Goal: Task Accomplishment & Management: Manage account settings

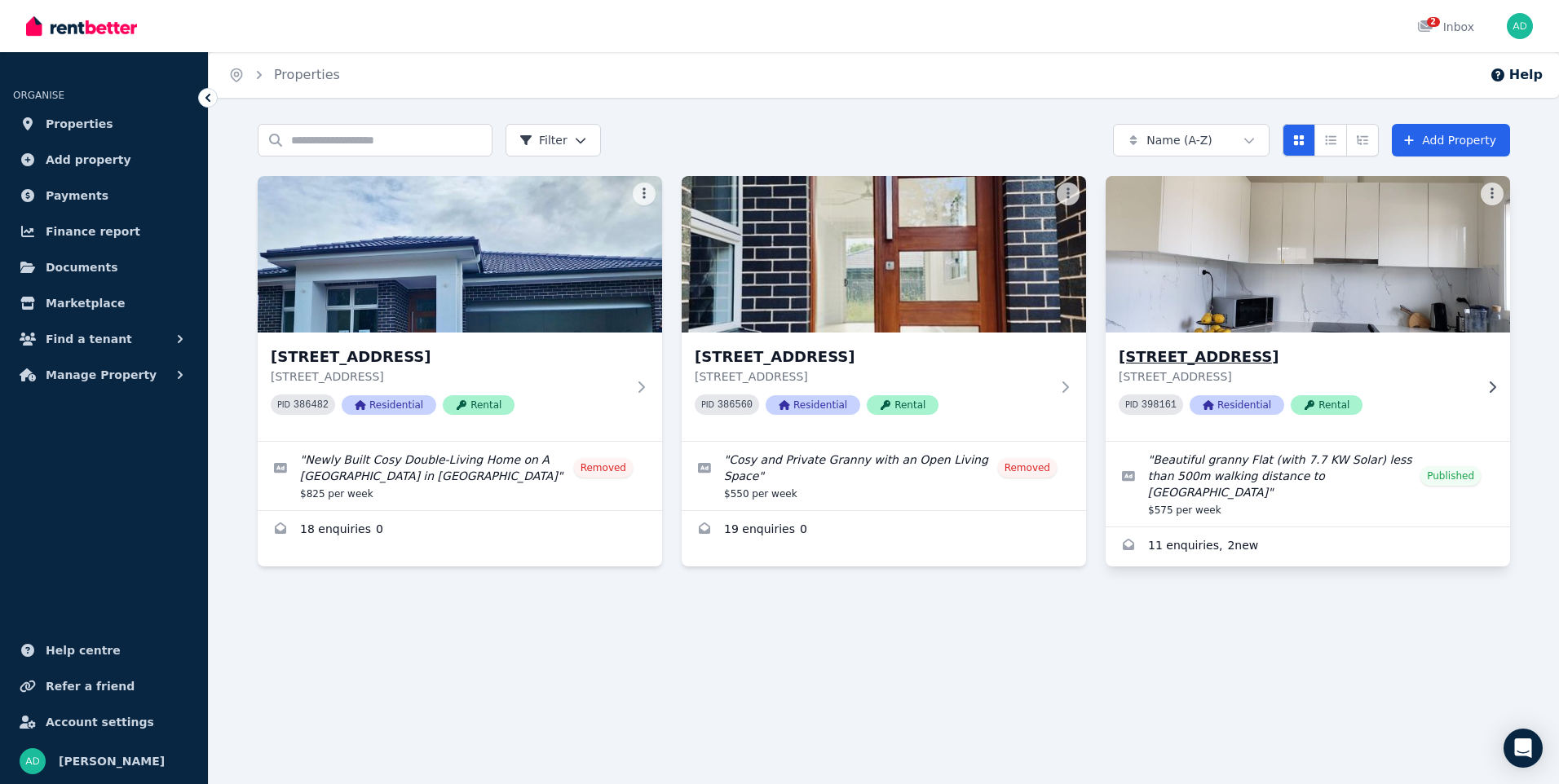
click at [1198, 304] on img at bounding box center [1308, 255] width 424 height 165
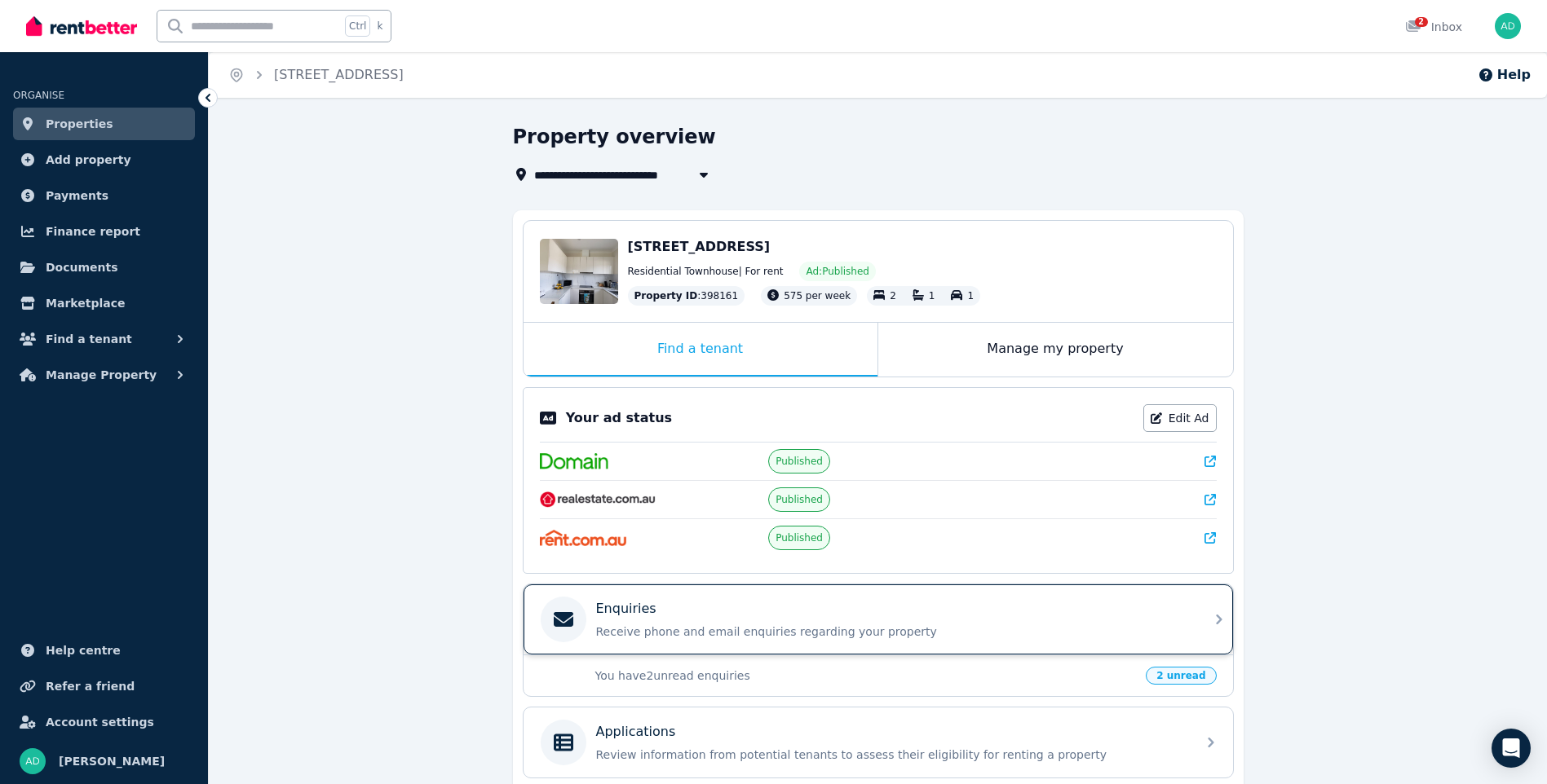
click at [646, 620] on div "Enquiries Receive phone and email enquiries regarding your property" at bounding box center [891, 619] width 590 height 41
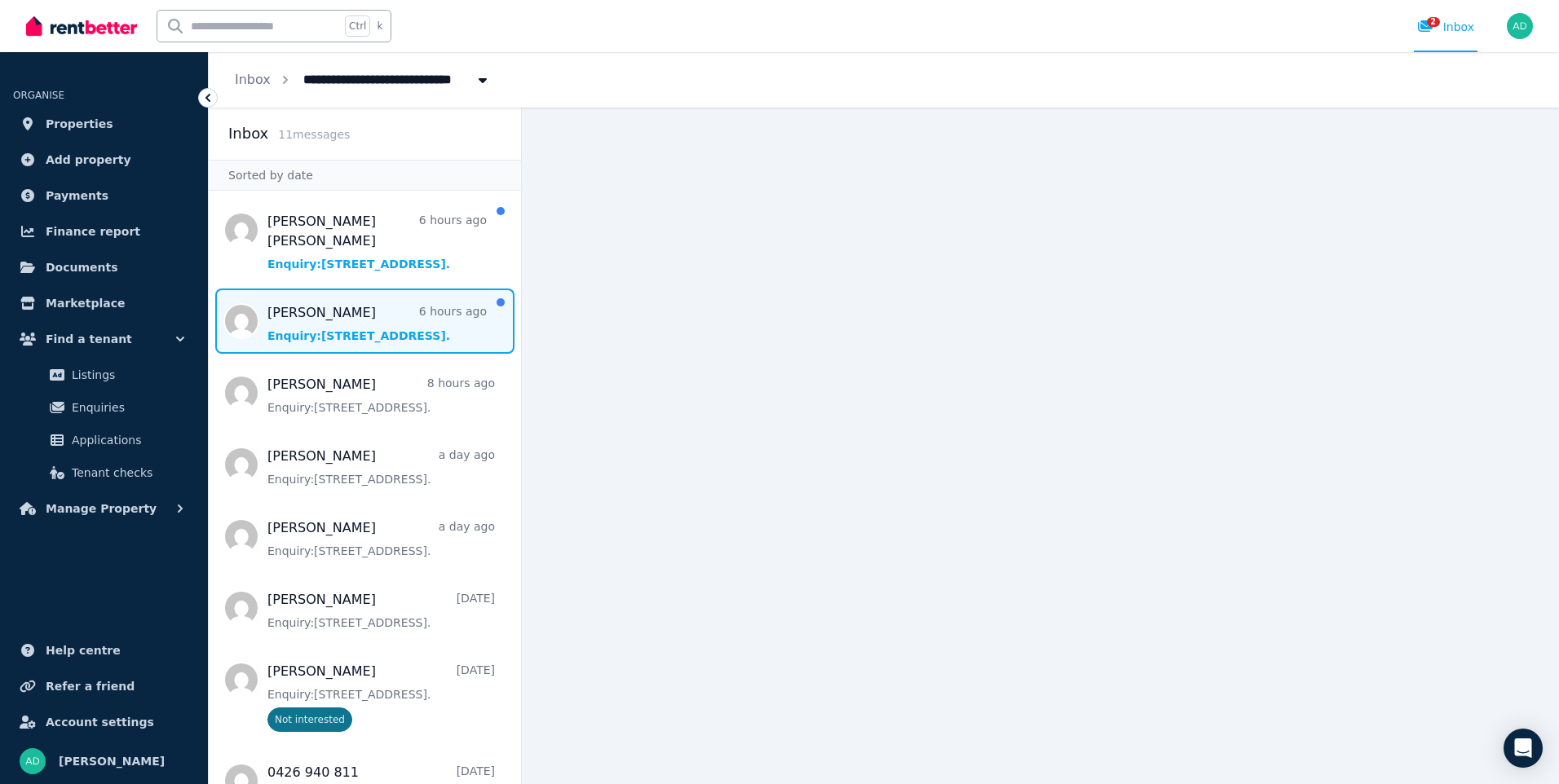
click at [337, 313] on span "Message list" at bounding box center [365, 321] width 313 height 66
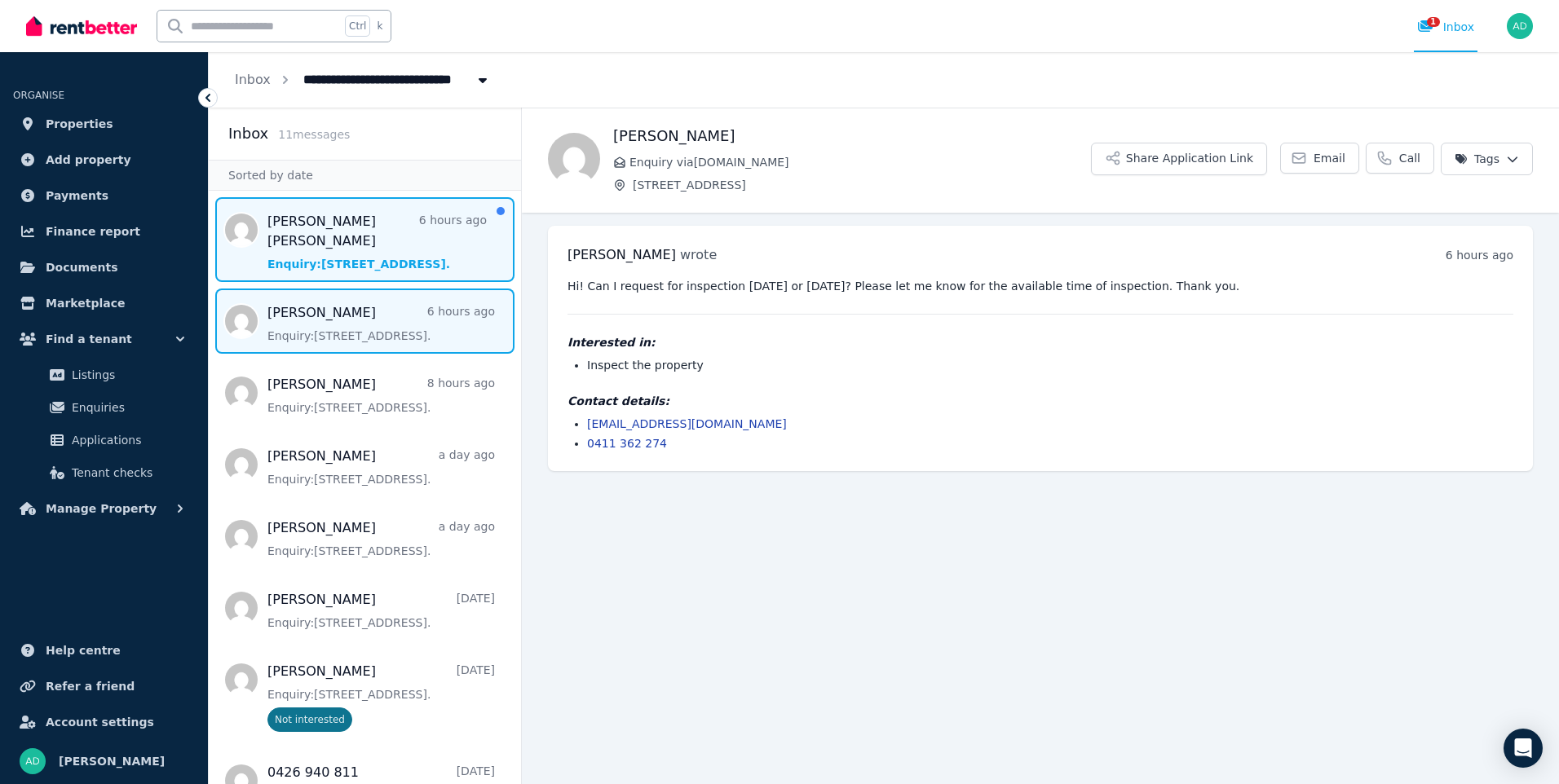
click at [373, 245] on span "Message list" at bounding box center [365, 239] width 313 height 85
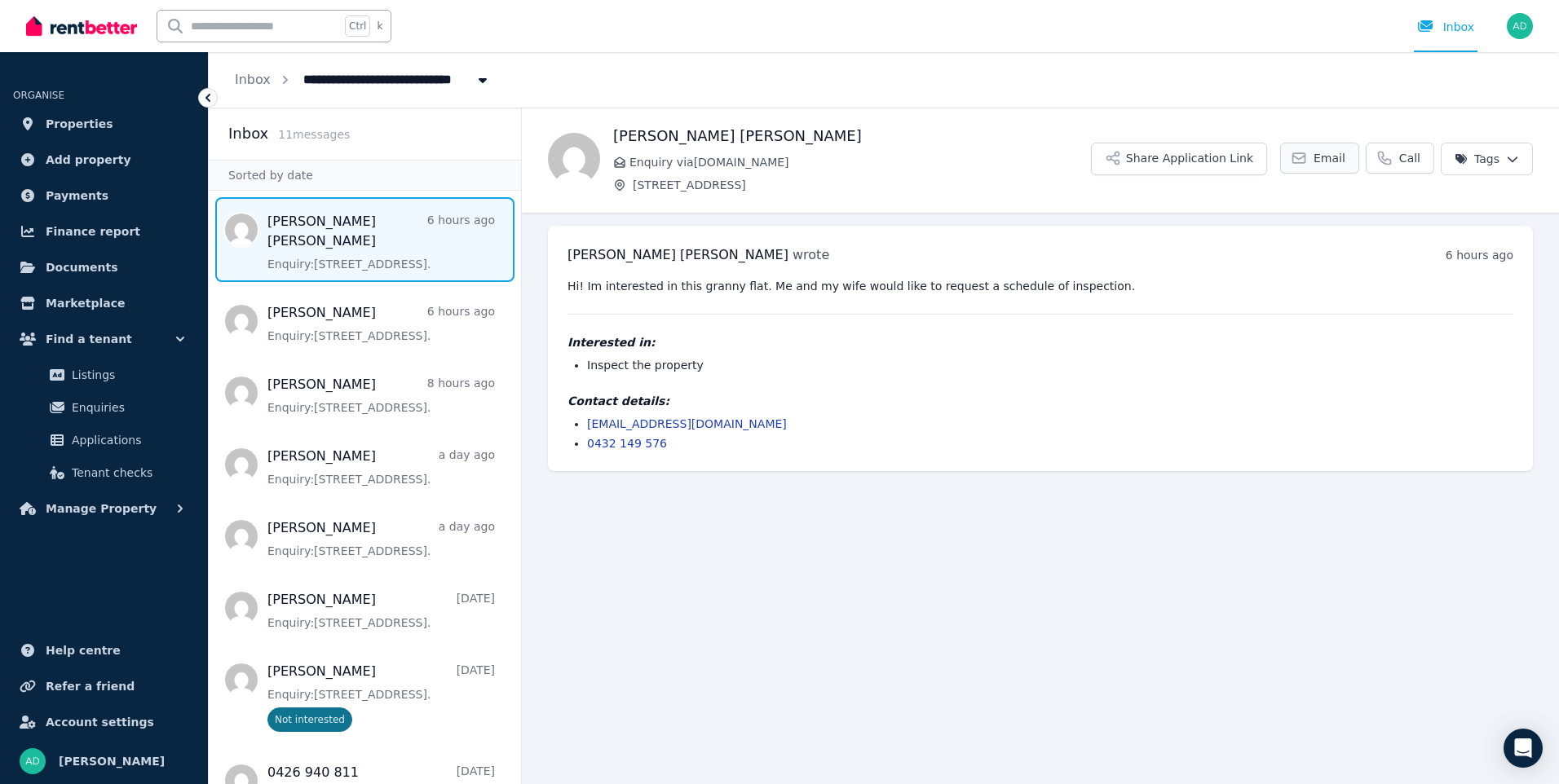
click at [1341, 160] on span "Email" at bounding box center [1330, 158] width 32 height 16
drag, startPoint x: 568, startPoint y: 252, endPoint x: 692, endPoint y: 256, distance: 124.1
click at [692, 256] on h3 "[PERSON_NAME] [PERSON_NAME] wrote" at bounding box center [698, 255] width 261 height 19
drag, startPoint x: 692, startPoint y: 256, endPoint x: 679, endPoint y: 258, distance: 13.2
copy span "[PERSON_NAME] [PERSON_NAME]"
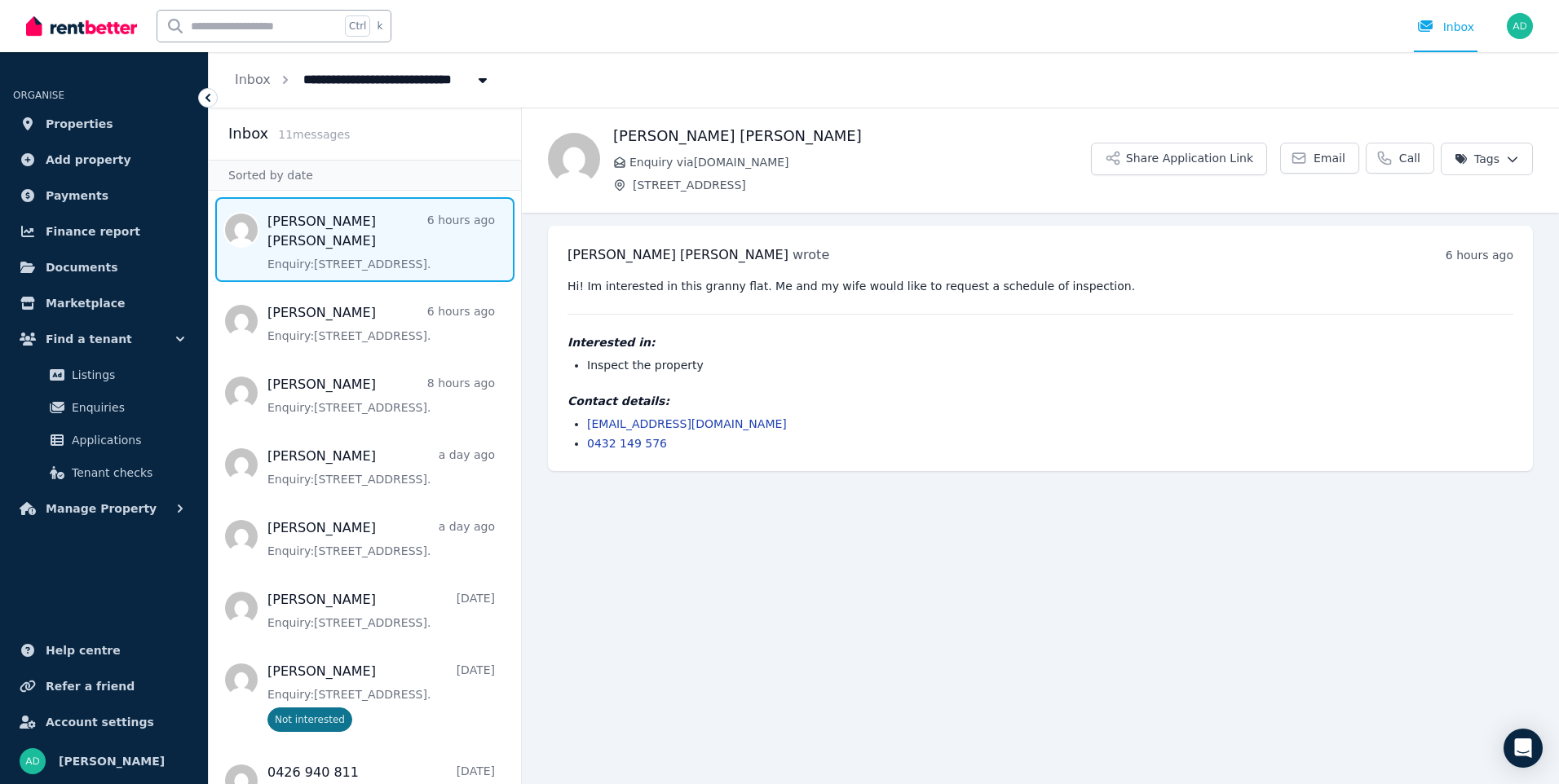
click at [885, 352] on div "Interested in: Inspect the property" at bounding box center [1040, 354] width 945 height 39
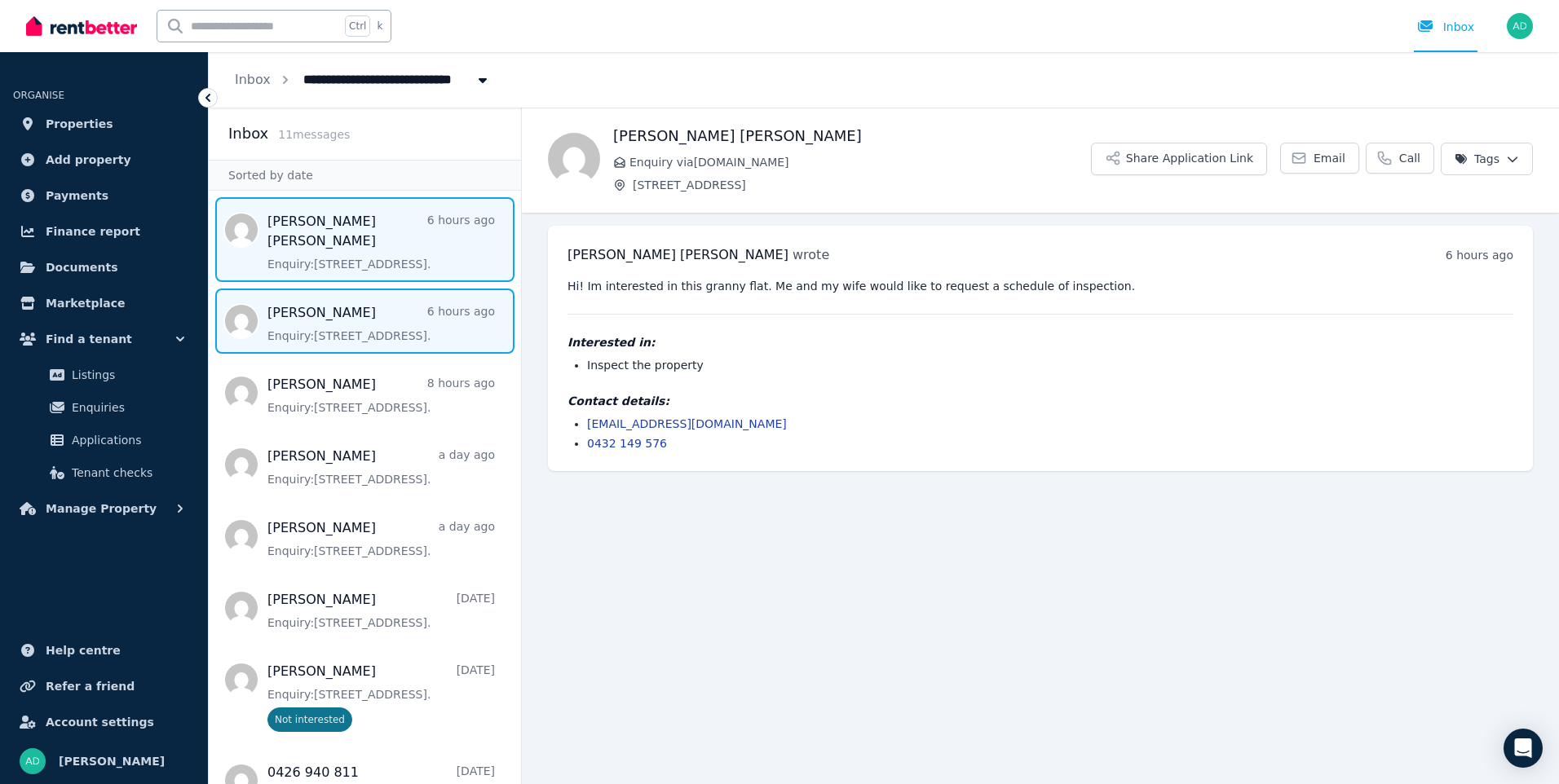
drag, startPoint x: 302, startPoint y: 297, endPoint x: 440, endPoint y: 308, distance: 138.4
click at [302, 297] on span "Message list" at bounding box center [365, 321] width 313 height 66
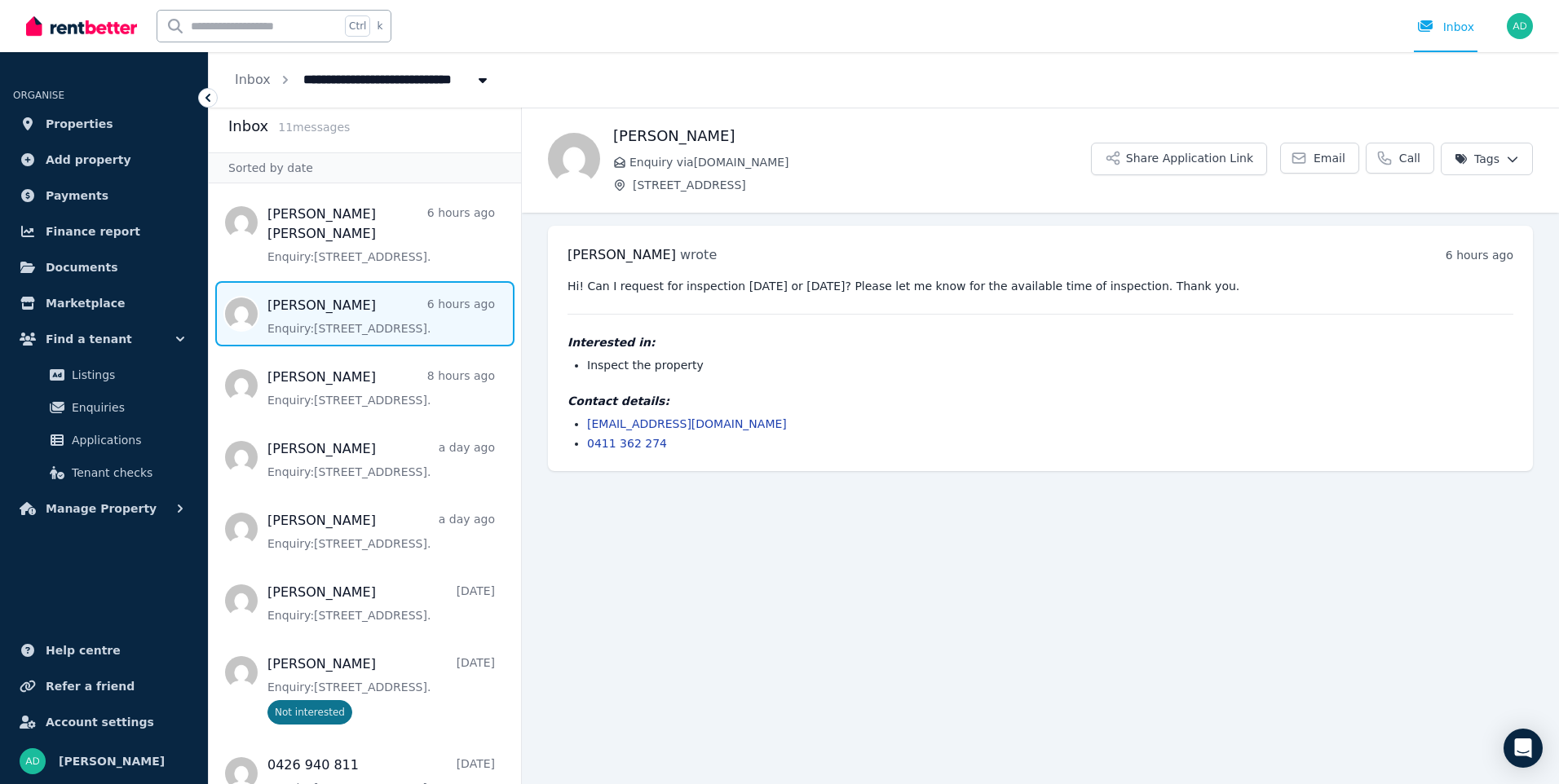
scroll to position [1, 0]
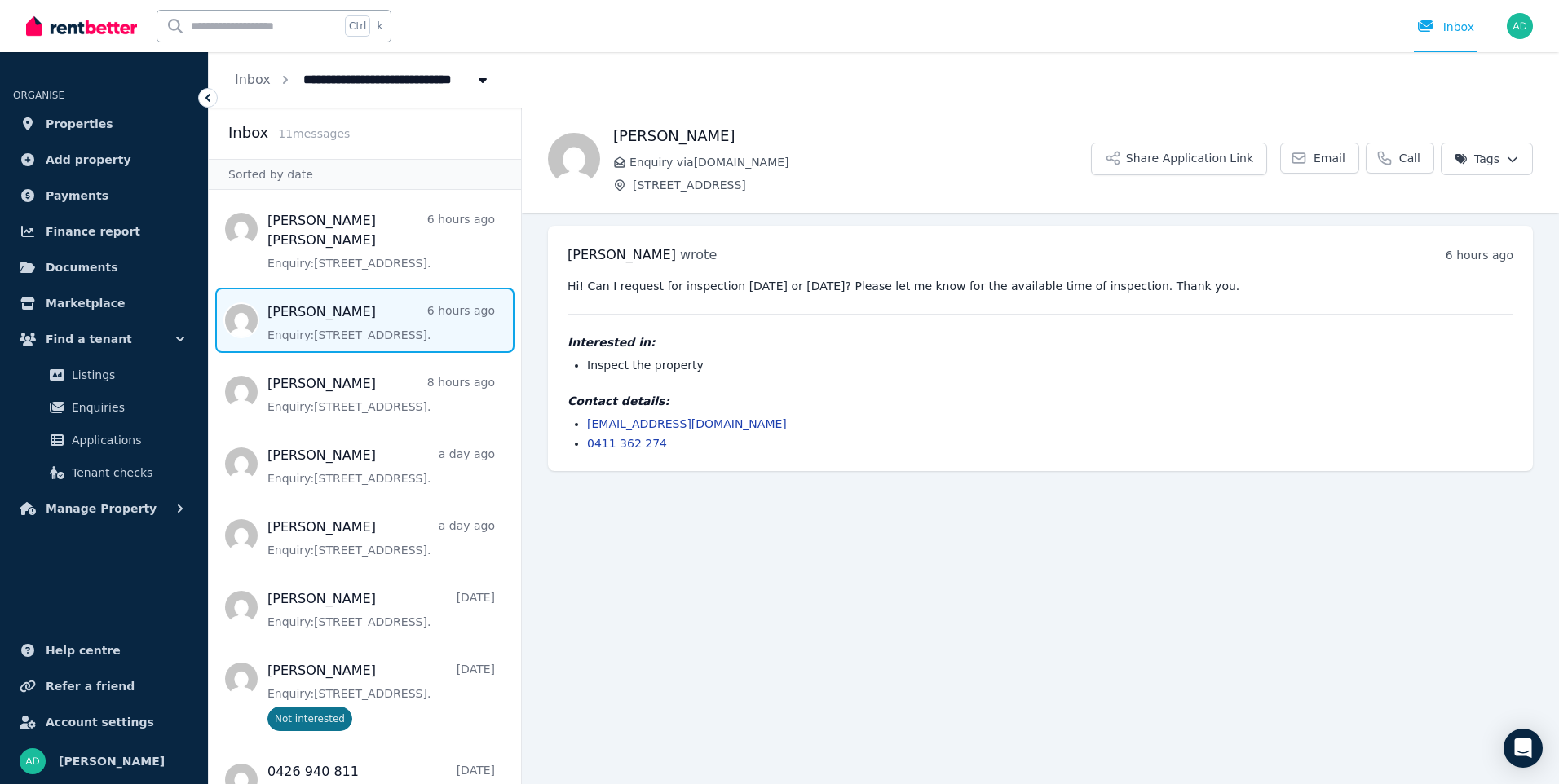
click at [530, 367] on ul "[PERSON_NAME] wrote 6 hours ago 11:02 am on [DATE] Hi! Can I request for inspec…" at bounding box center [1040, 348] width 1037 height 271
click at [350, 305] on span "Message list" at bounding box center [365, 320] width 313 height 66
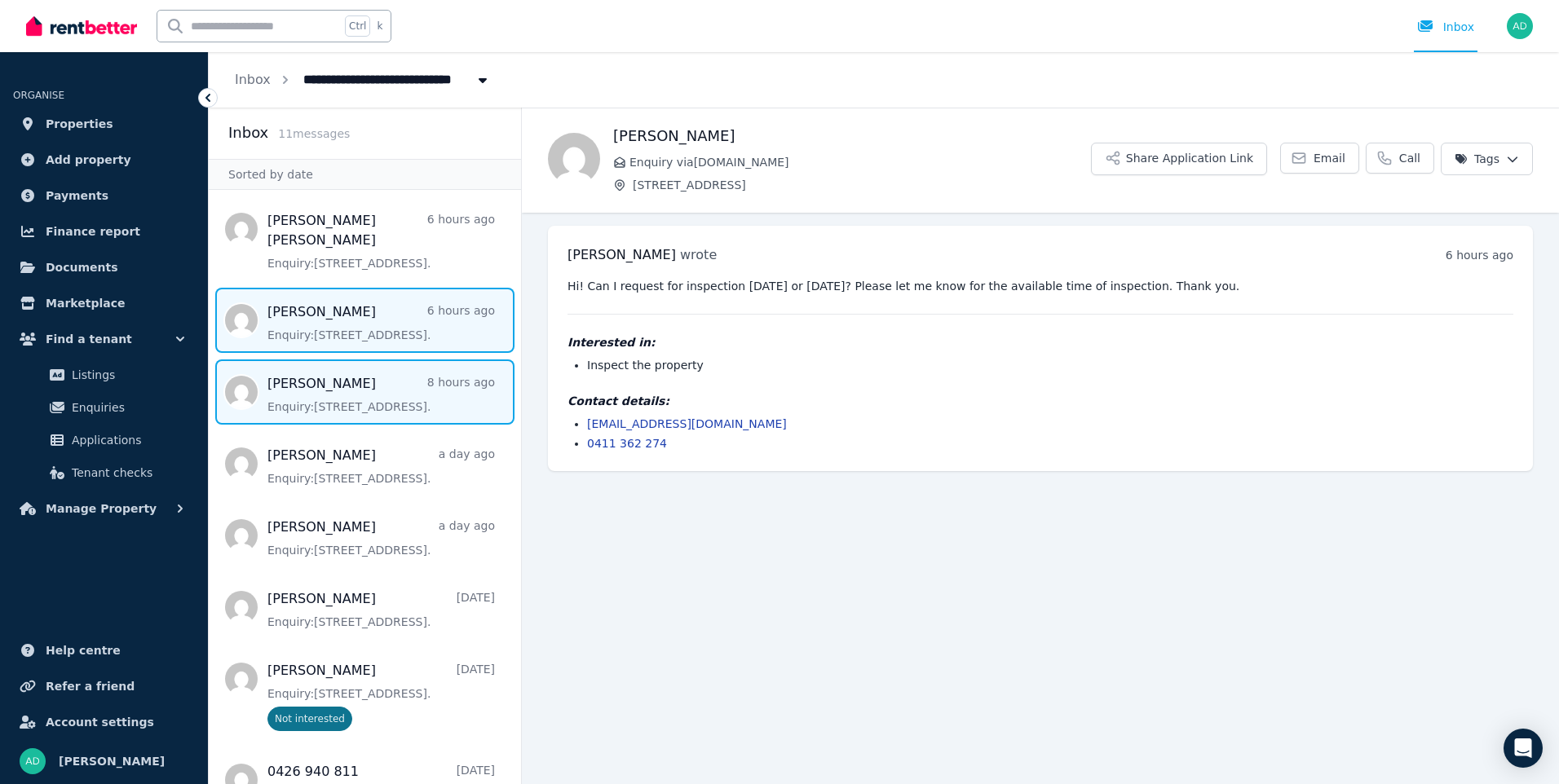
click at [352, 377] on span "Message list" at bounding box center [365, 392] width 313 height 66
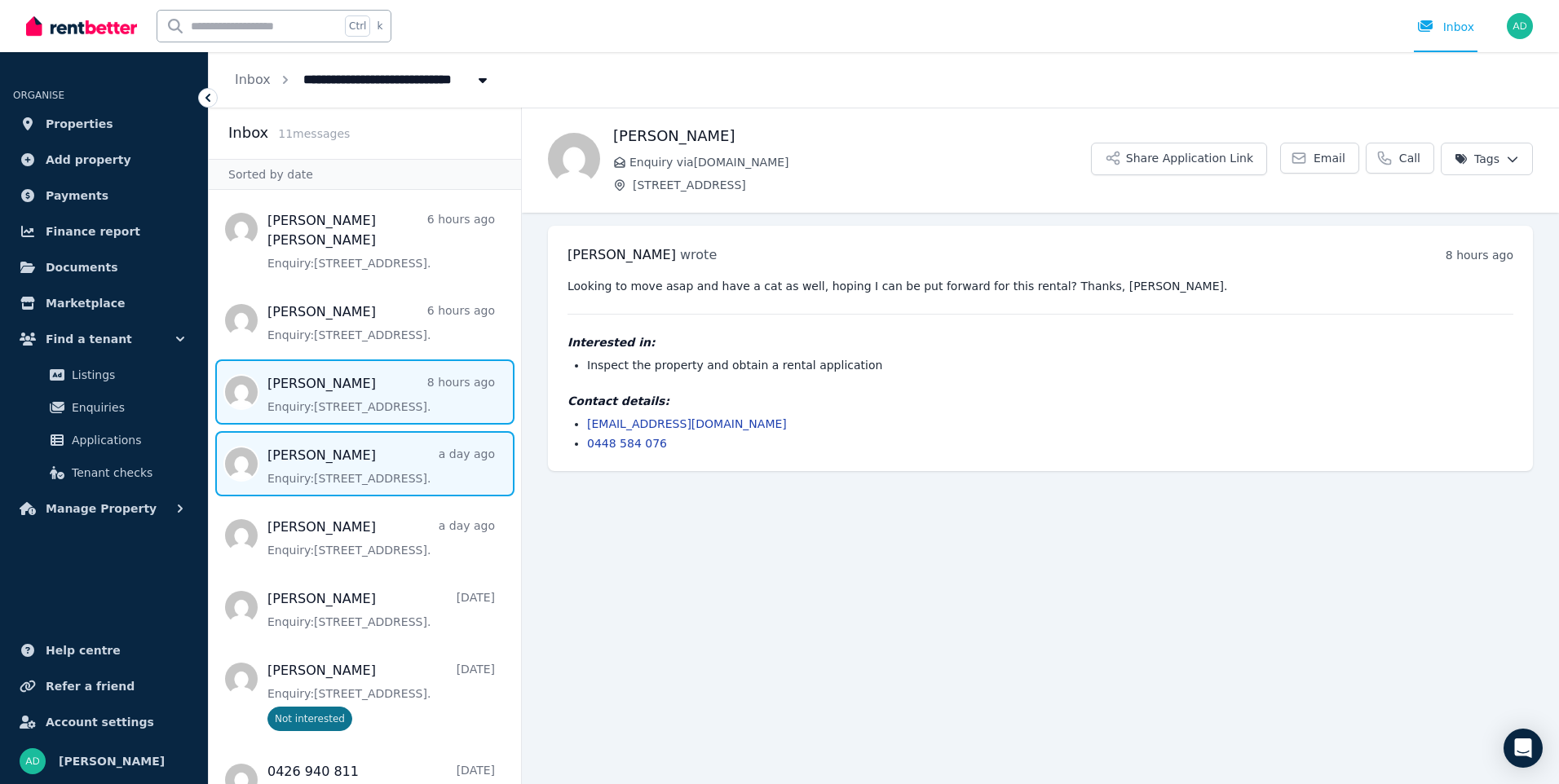
click at [322, 458] on span "Message list" at bounding box center [365, 464] width 313 height 66
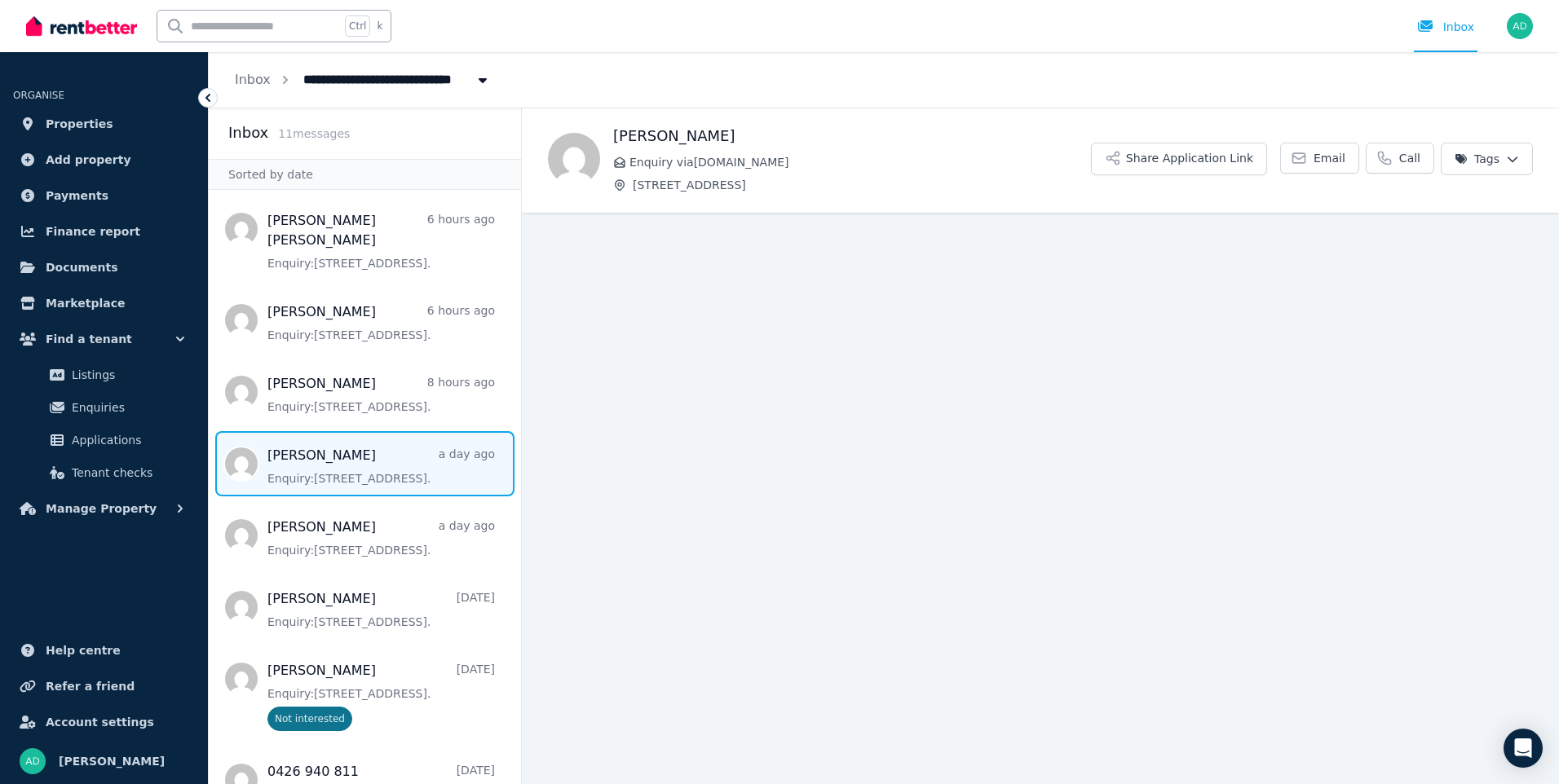
click at [365, 437] on span "Message list" at bounding box center [365, 464] width 313 height 66
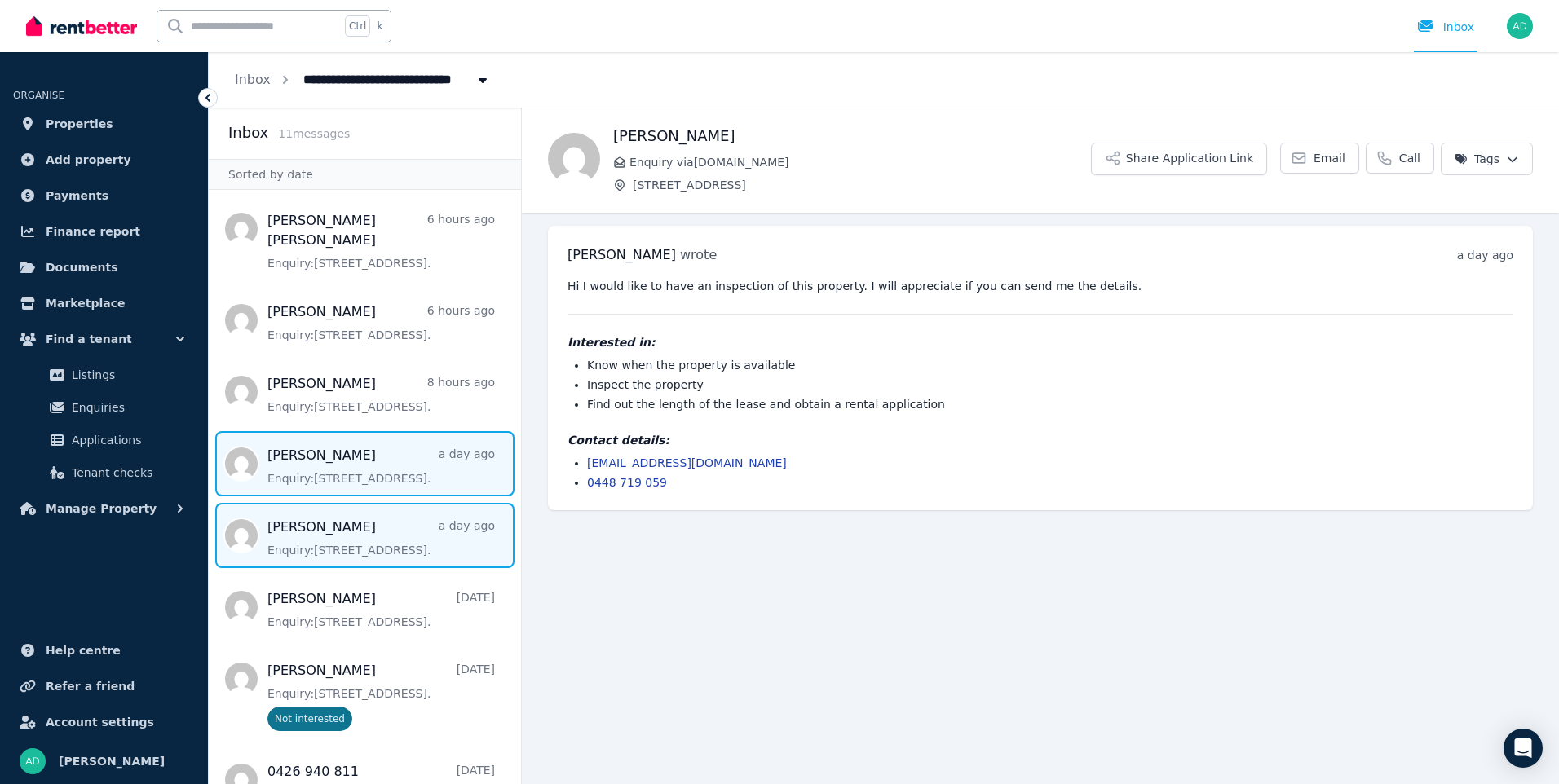
click at [357, 516] on span "Message list" at bounding box center [365, 536] width 313 height 66
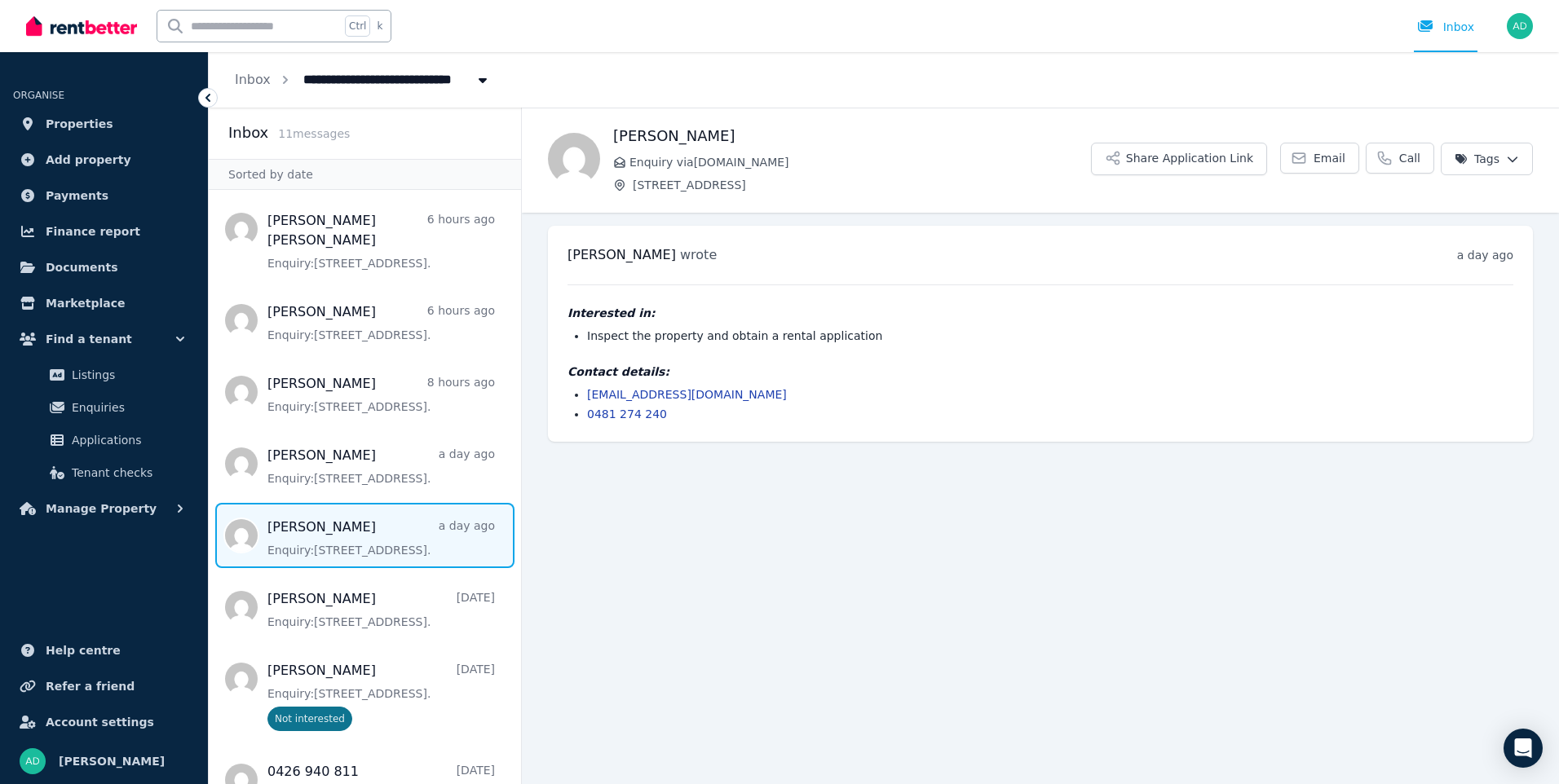
click at [357, 515] on span "Message list" at bounding box center [365, 536] width 313 height 66
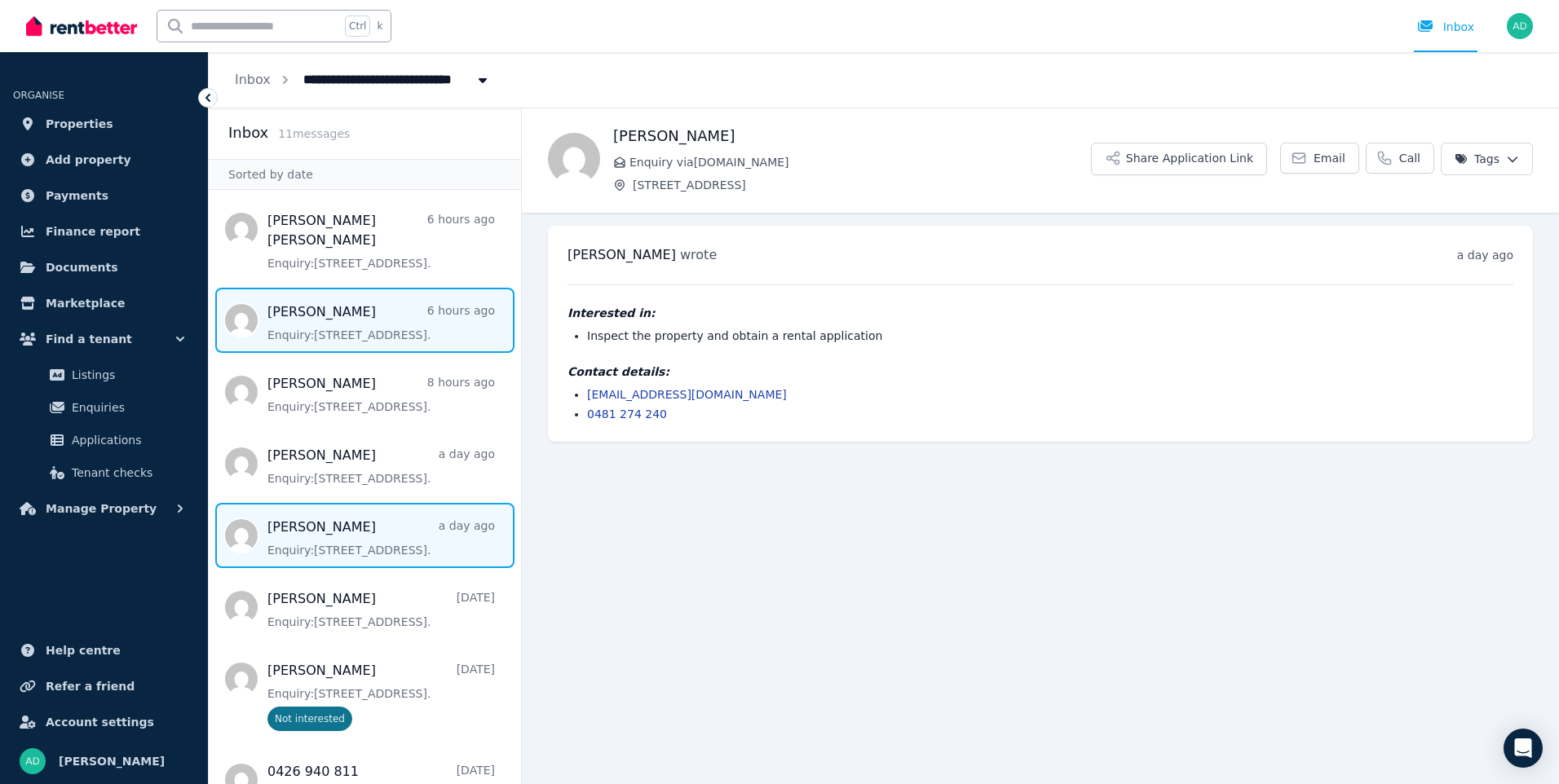
click at [298, 296] on span "Message list" at bounding box center [365, 320] width 313 height 66
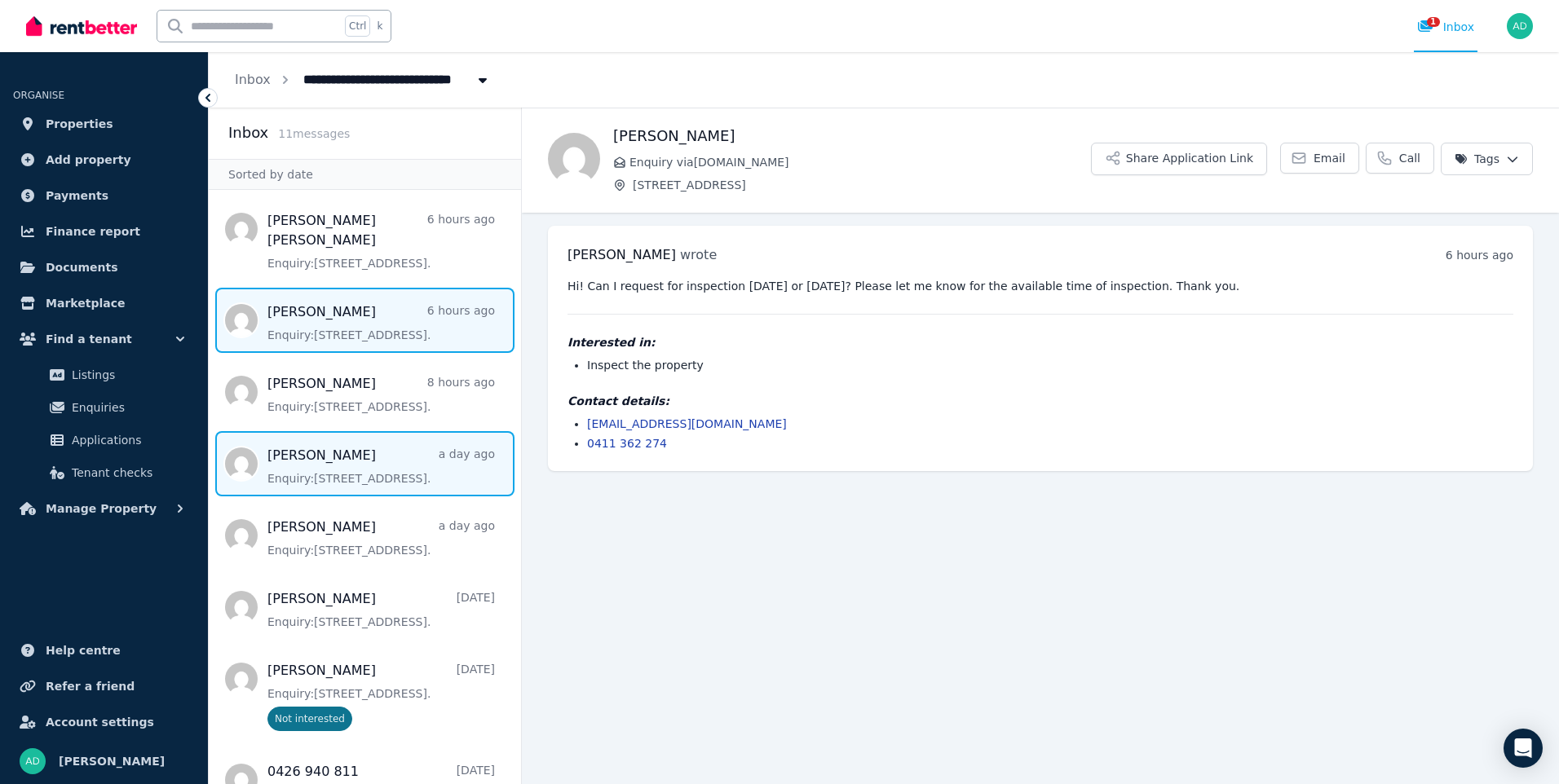
click at [340, 435] on span "Message list" at bounding box center [365, 464] width 313 height 66
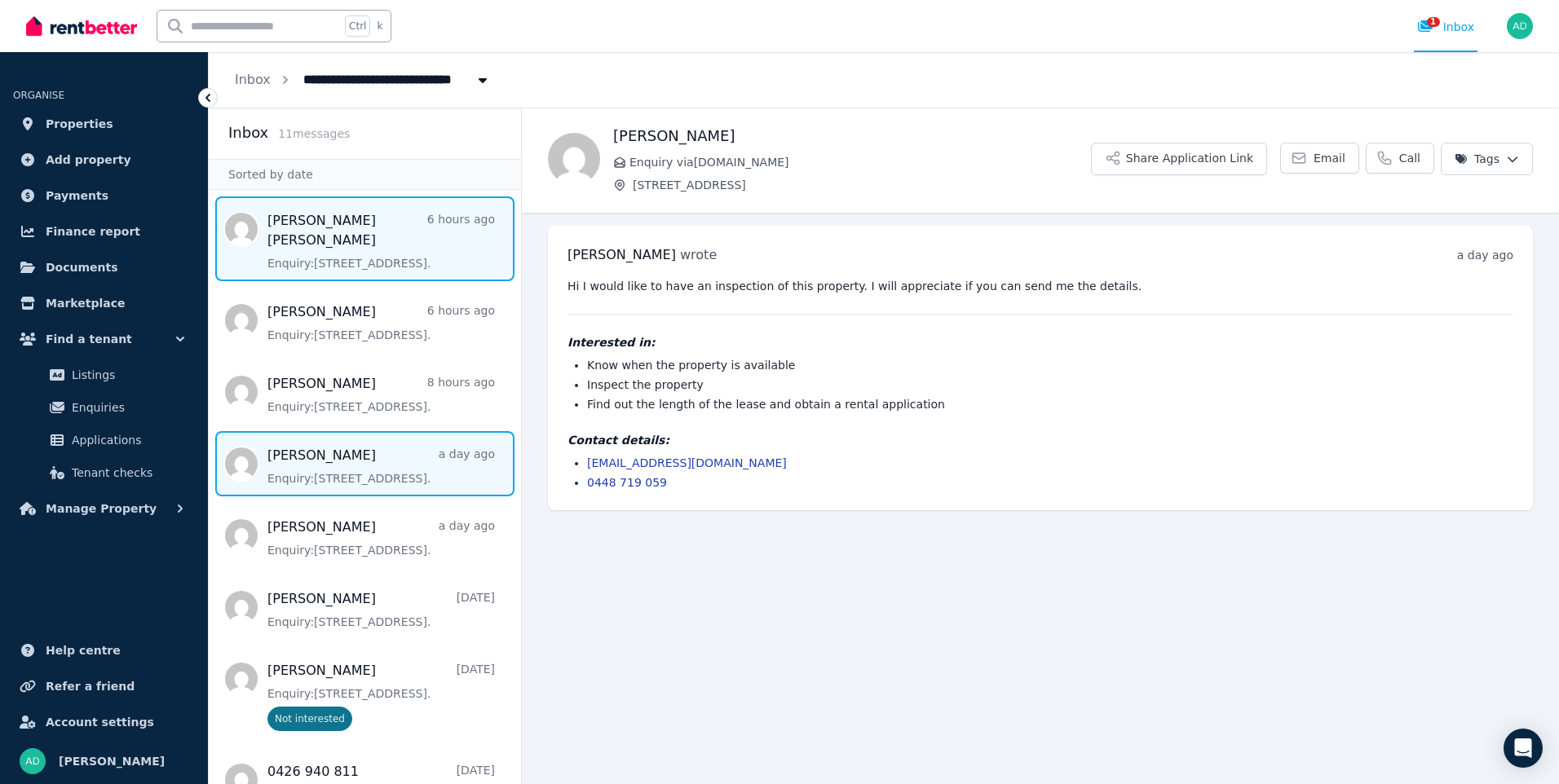
click at [309, 252] on span "Message list" at bounding box center [365, 239] width 313 height 85
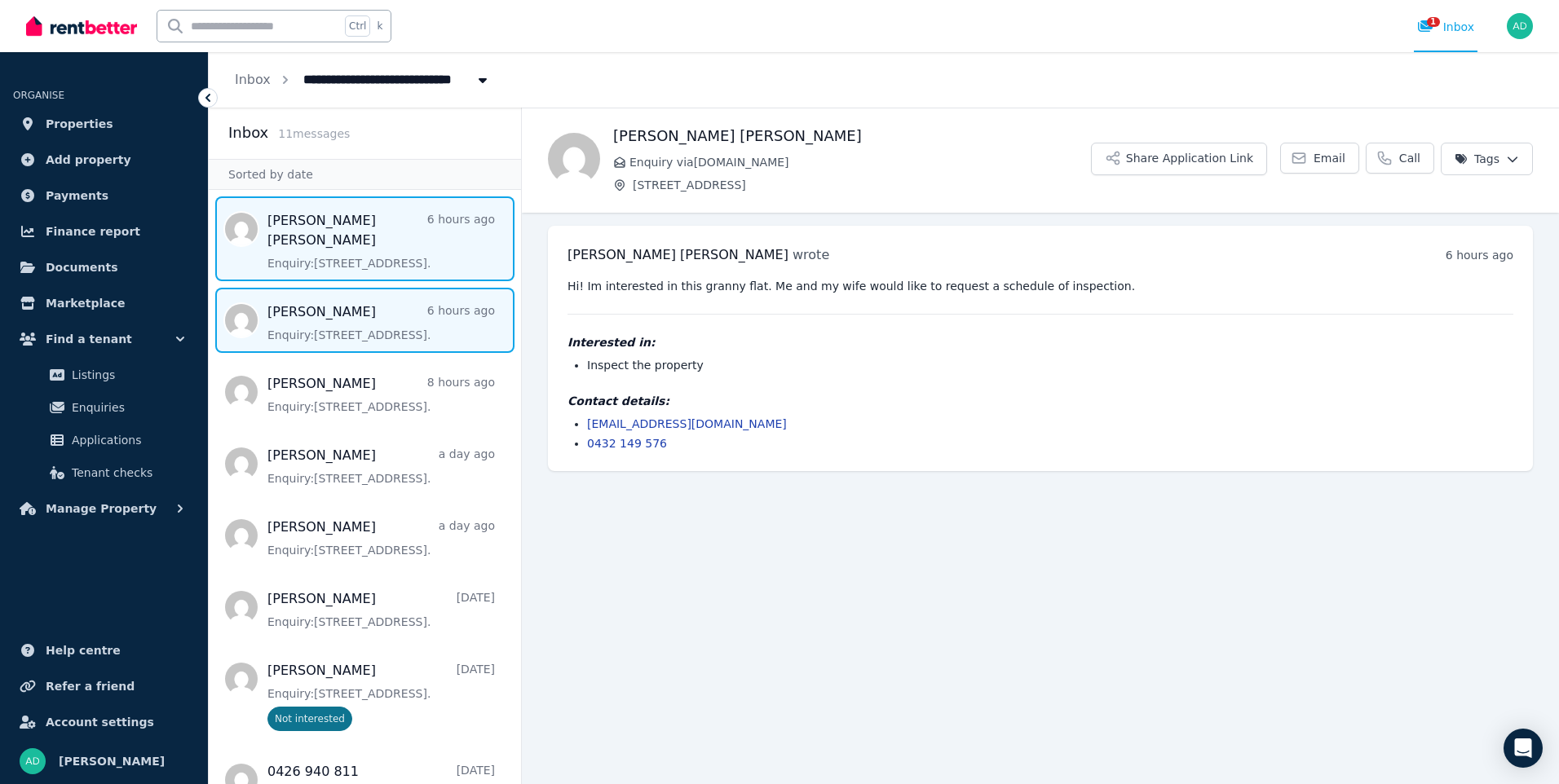
drag, startPoint x: 304, startPoint y: 313, endPoint x: 313, endPoint y: 311, distance: 9.2
click at [305, 313] on span "Message list" at bounding box center [365, 320] width 313 height 66
click at [335, 233] on span "Message list" at bounding box center [365, 239] width 313 height 85
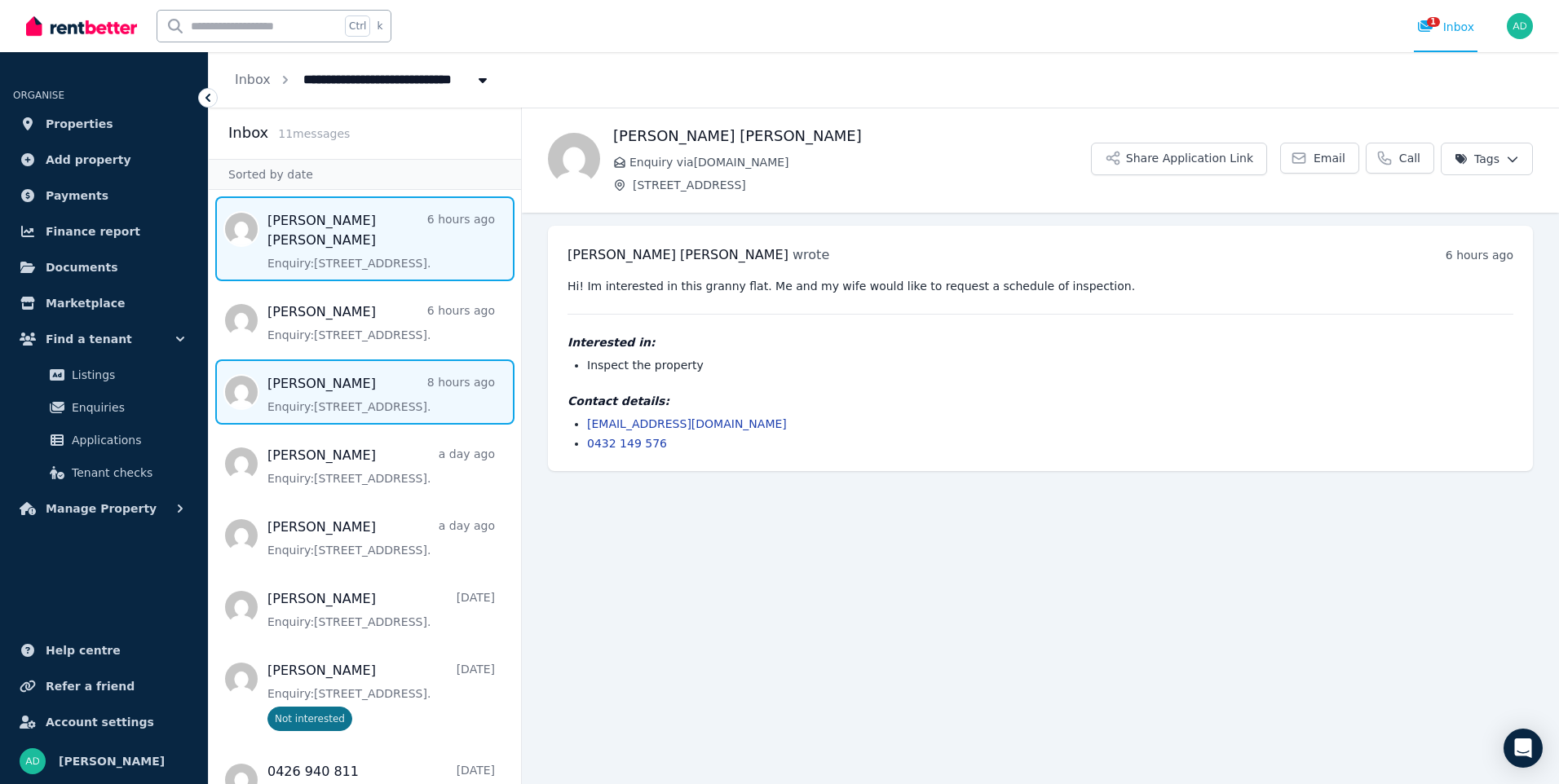
click at [287, 371] on span "Message list" at bounding box center [365, 392] width 313 height 66
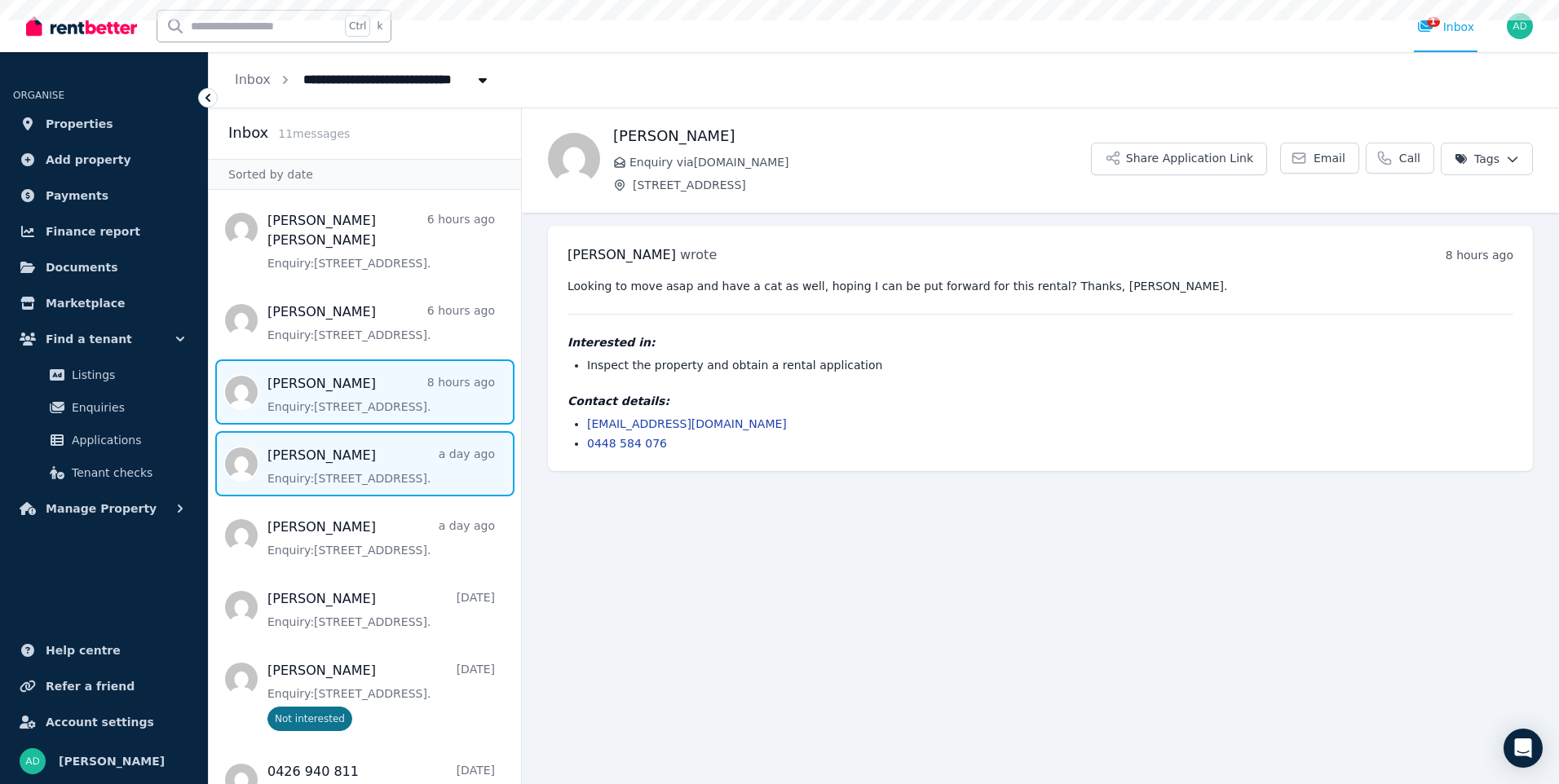
drag, startPoint x: 324, startPoint y: 447, endPoint x: 457, endPoint y: 424, distance: 135.0
click at [324, 448] on span "Message list" at bounding box center [365, 464] width 313 height 66
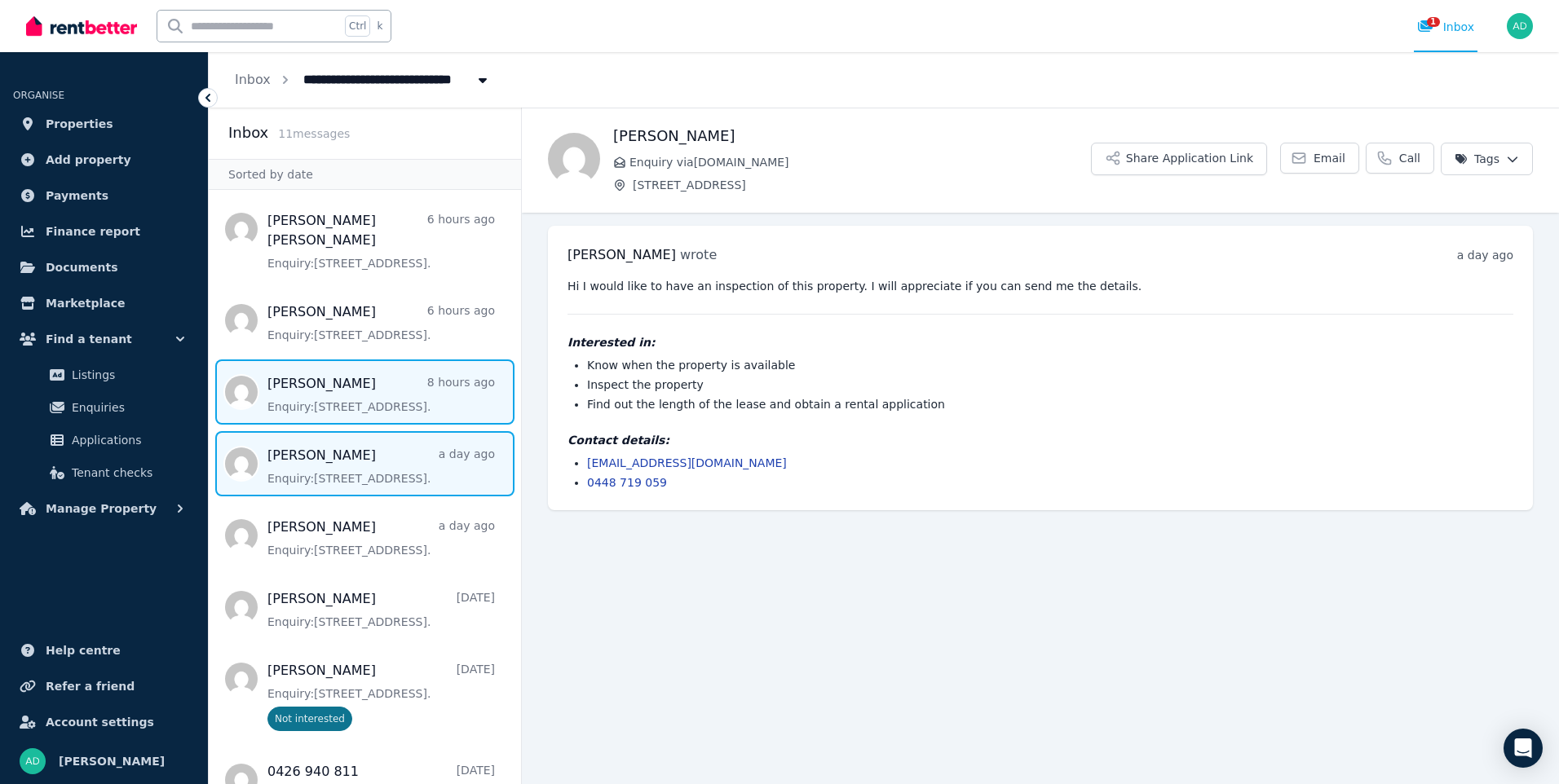
click at [350, 369] on span "Message list" at bounding box center [365, 392] width 313 height 66
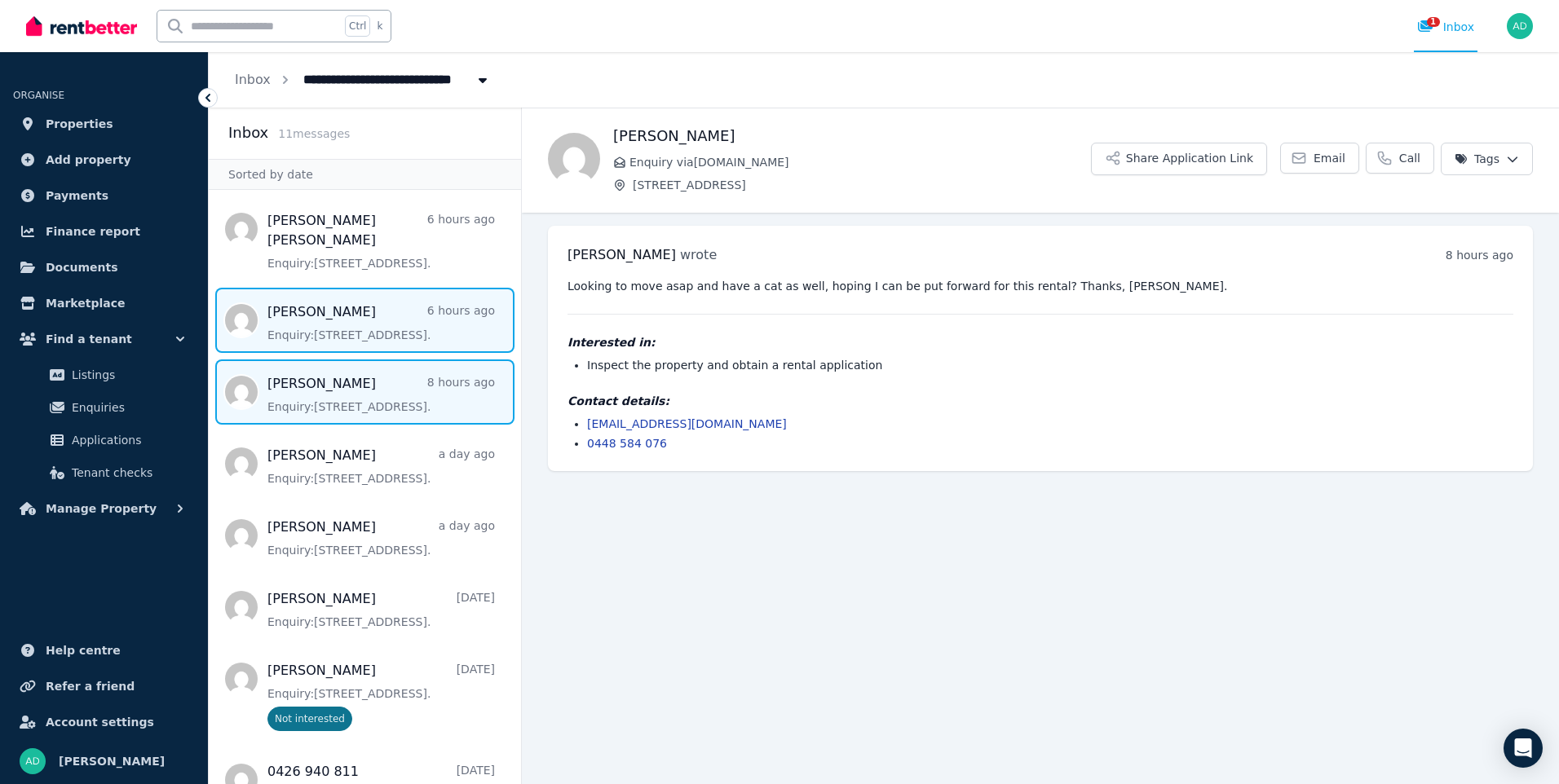
click at [344, 311] on span "Message list" at bounding box center [365, 320] width 313 height 66
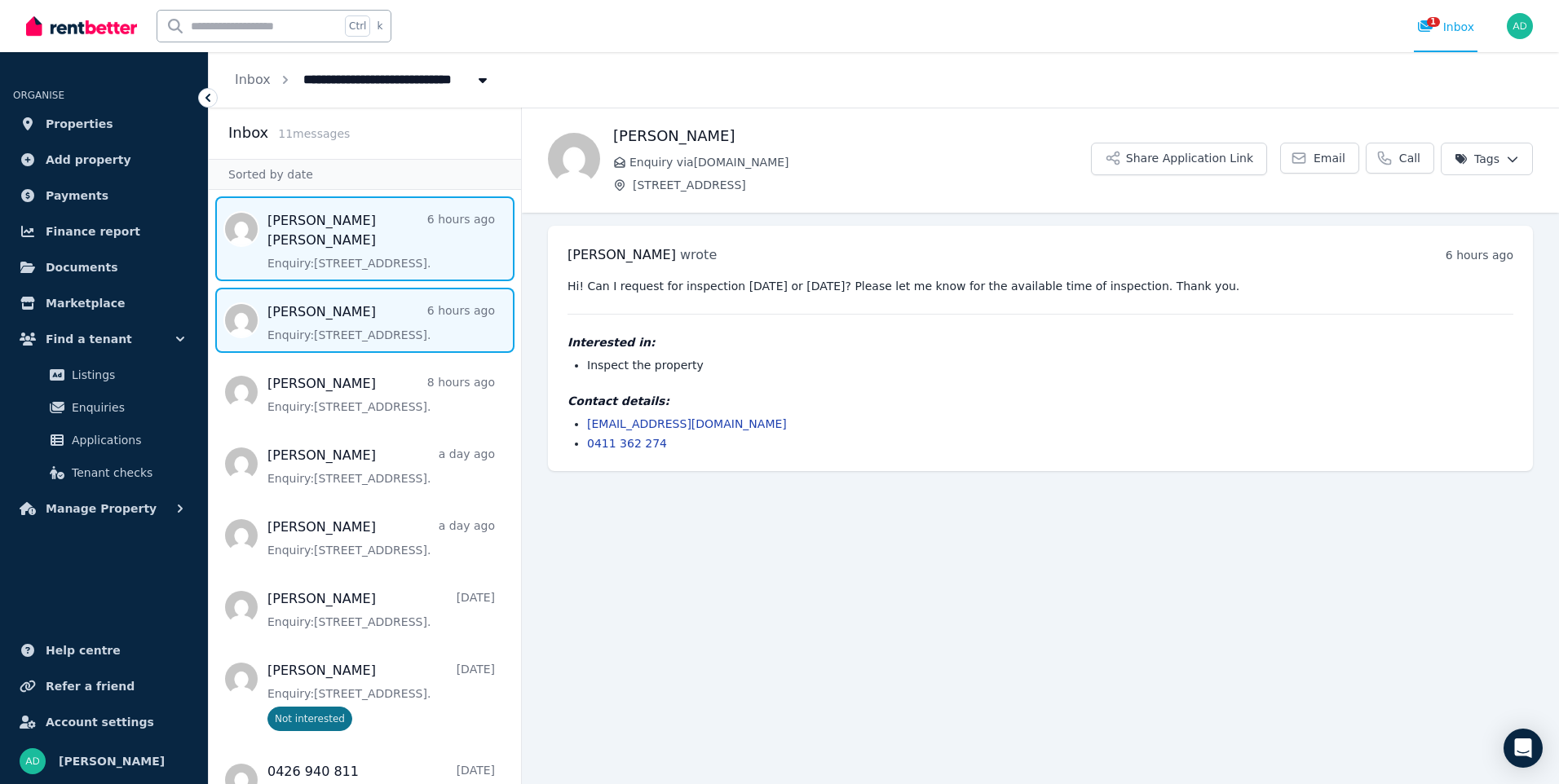
click at [349, 228] on span "Message list" at bounding box center [365, 239] width 313 height 85
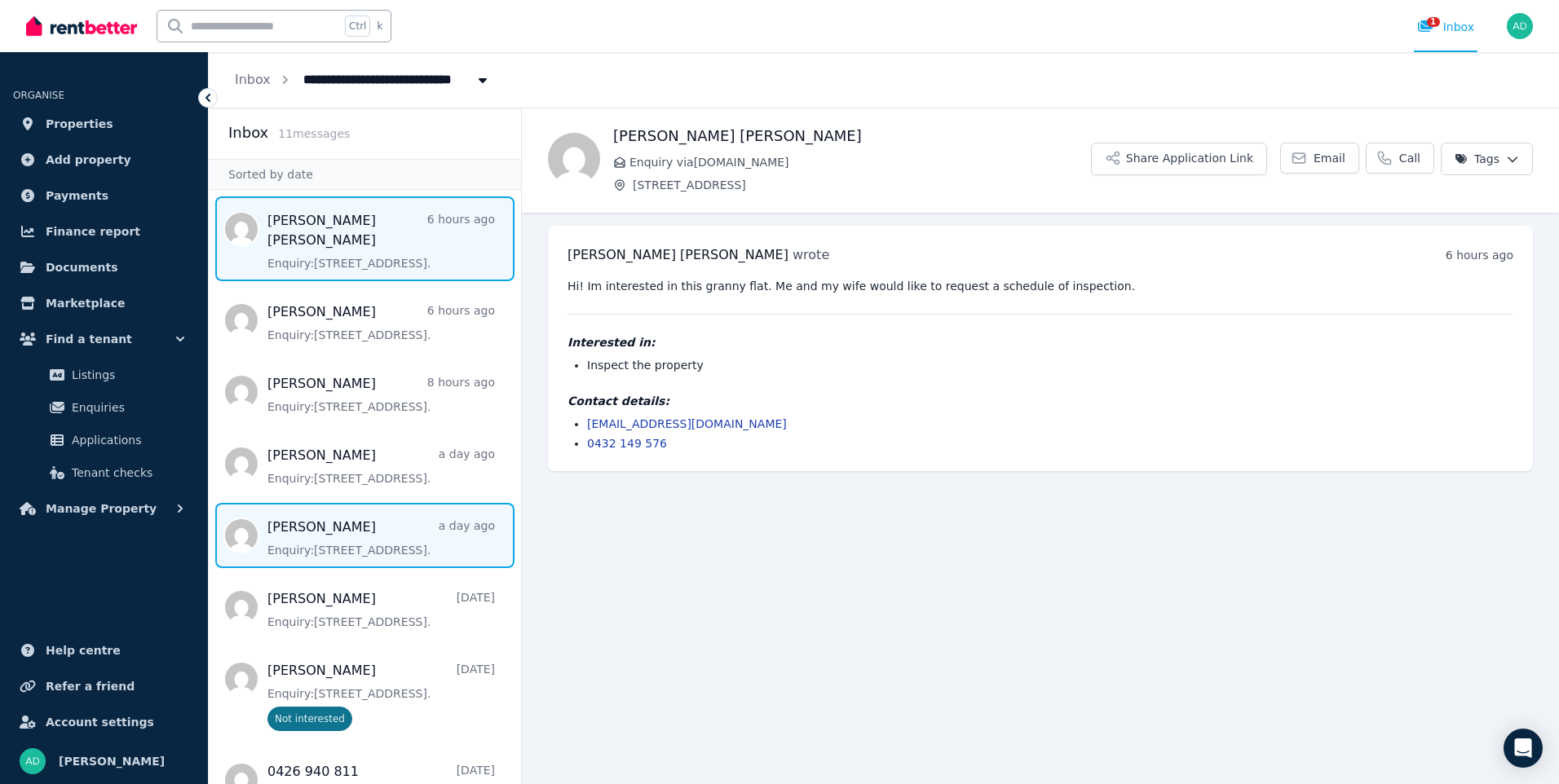
click at [322, 534] on span "Message list" at bounding box center [365, 536] width 313 height 66
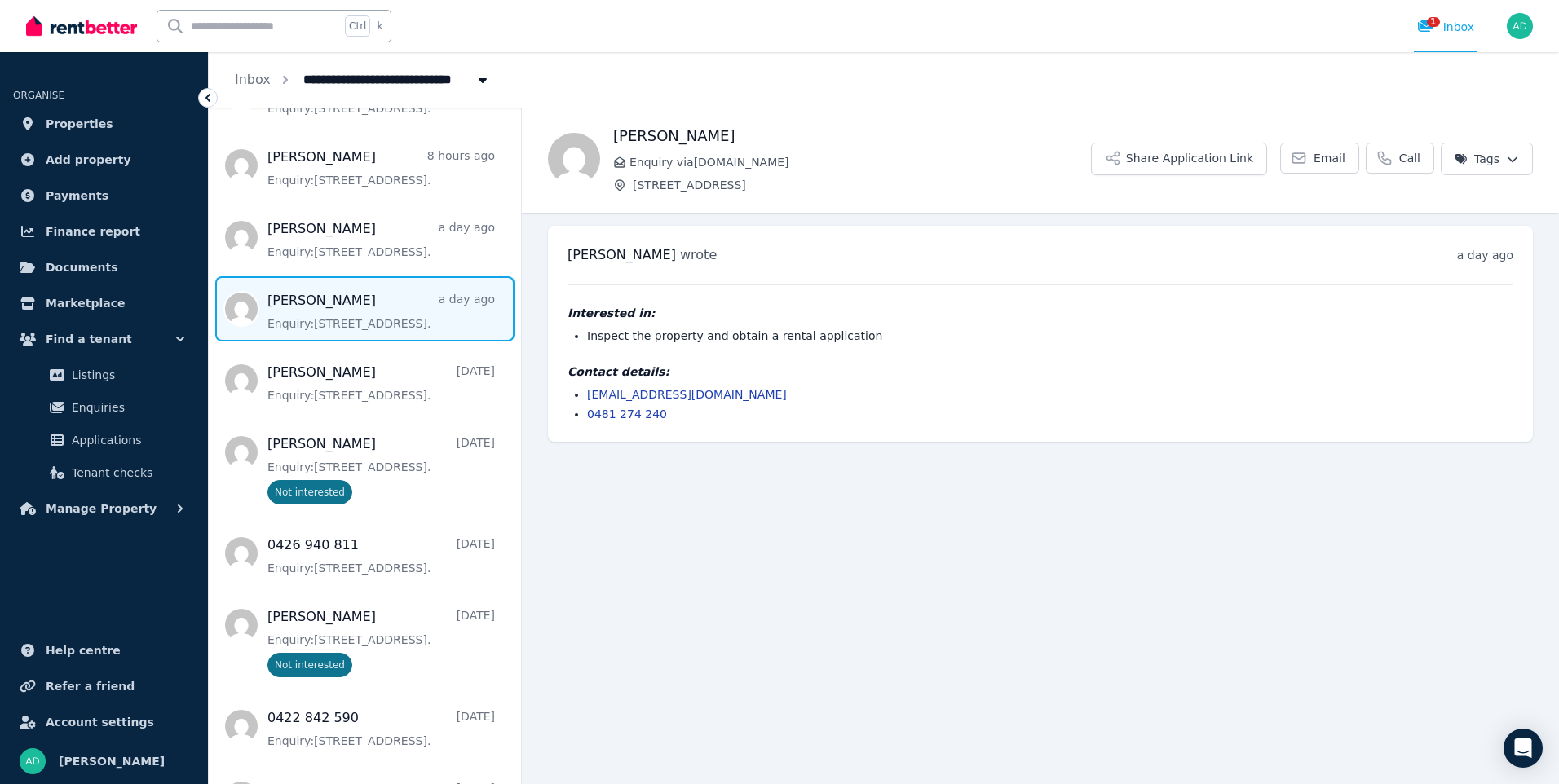
scroll to position [230, 0]
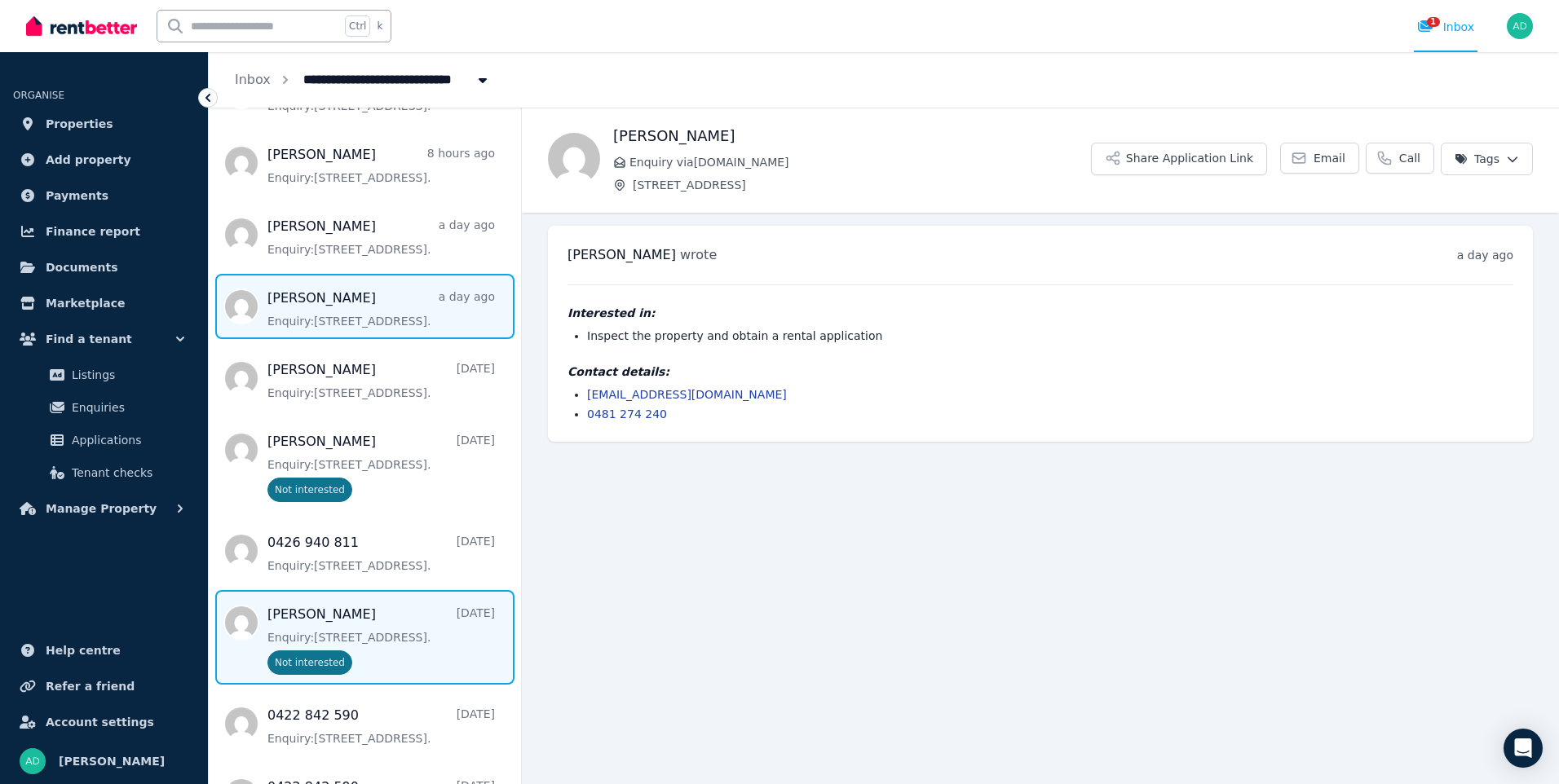
click at [506, 646] on span "Message list" at bounding box center [365, 637] width 313 height 95
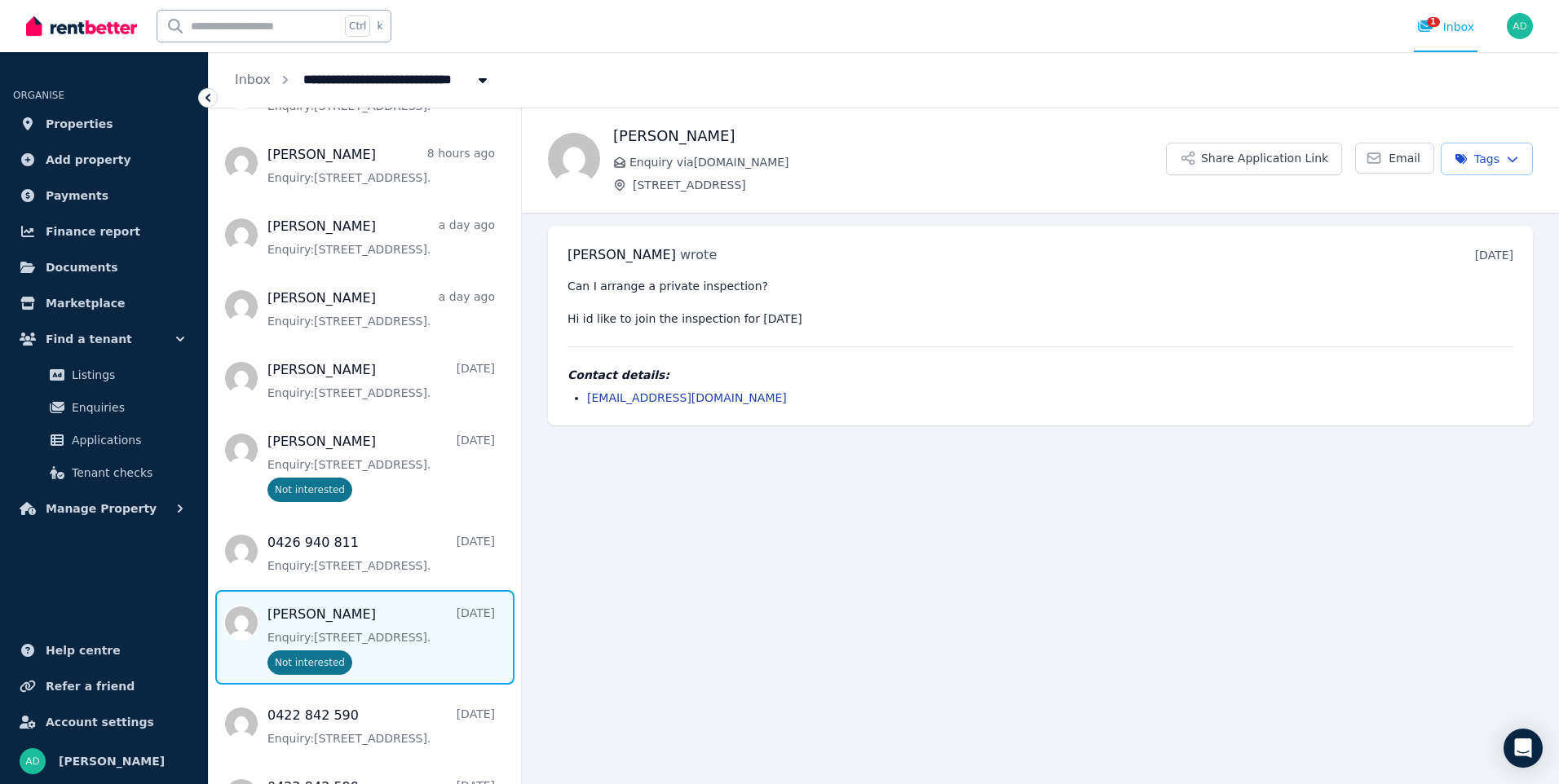
click at [340, 613] on span "Message list" at bounding box center [365, 637] width 313 height 95
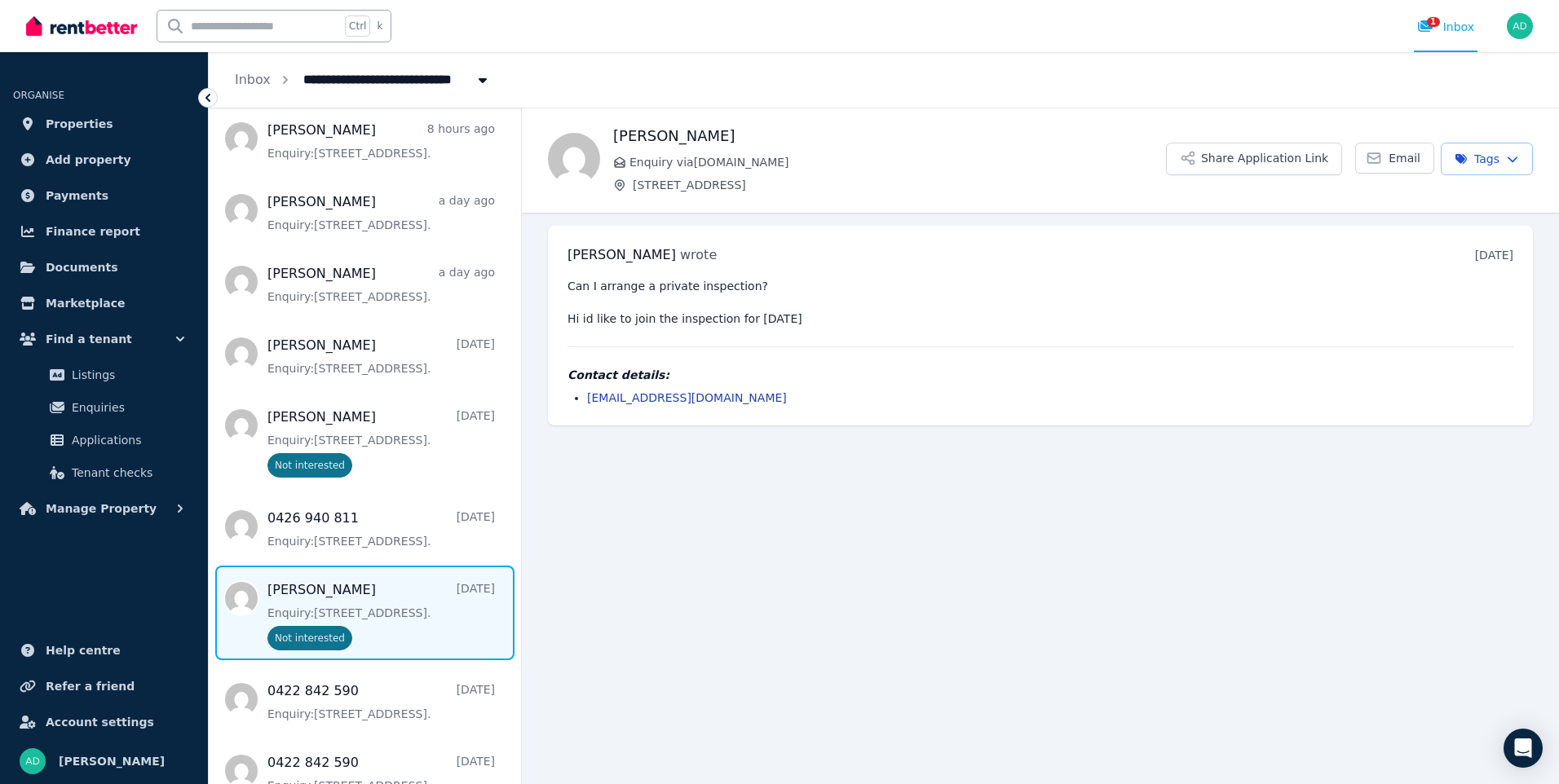
scroll to position [260, 0]
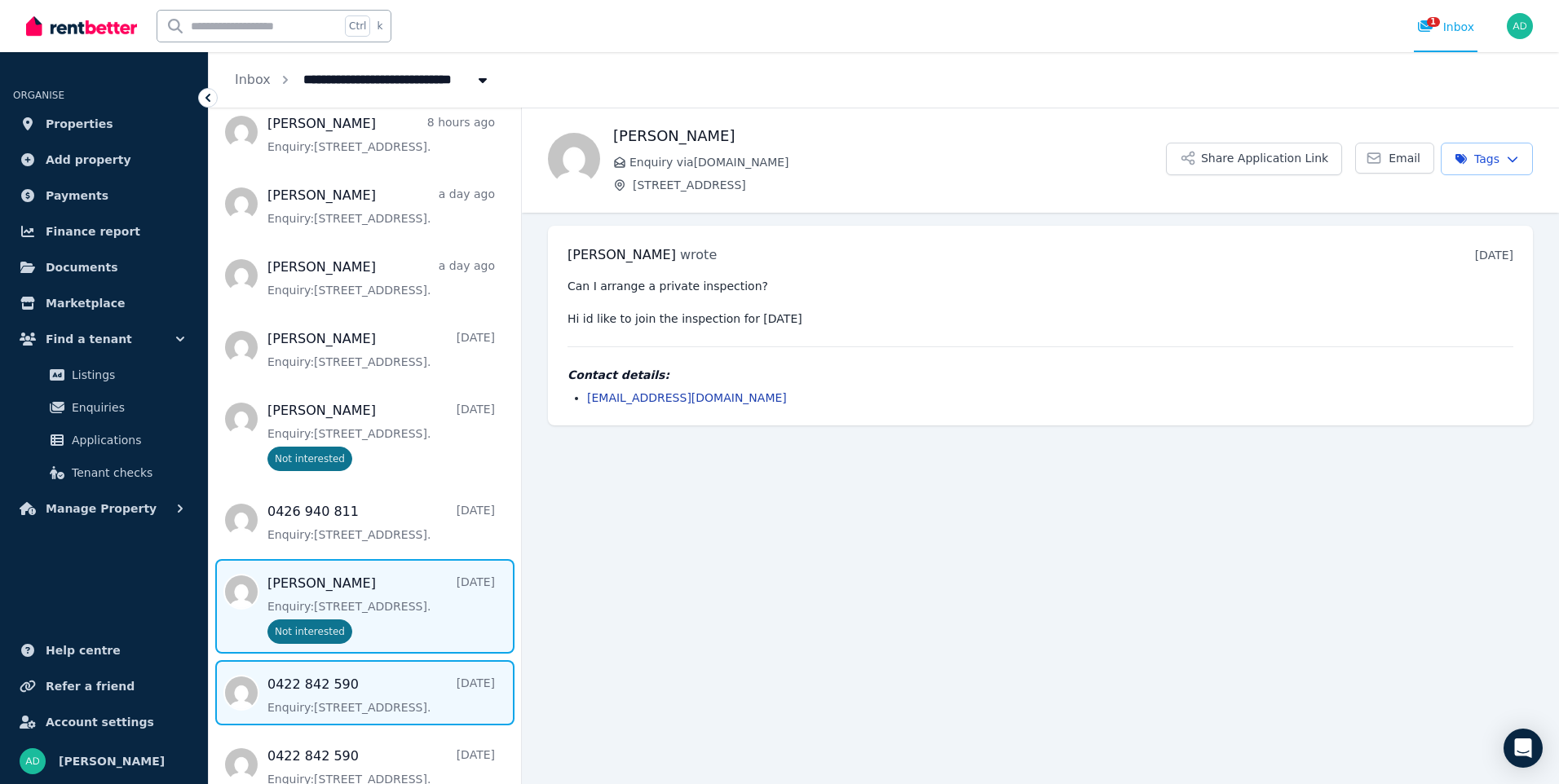
click at [313, 668] on span "Message list" at bounding box center [365, 693] width 313 height 66
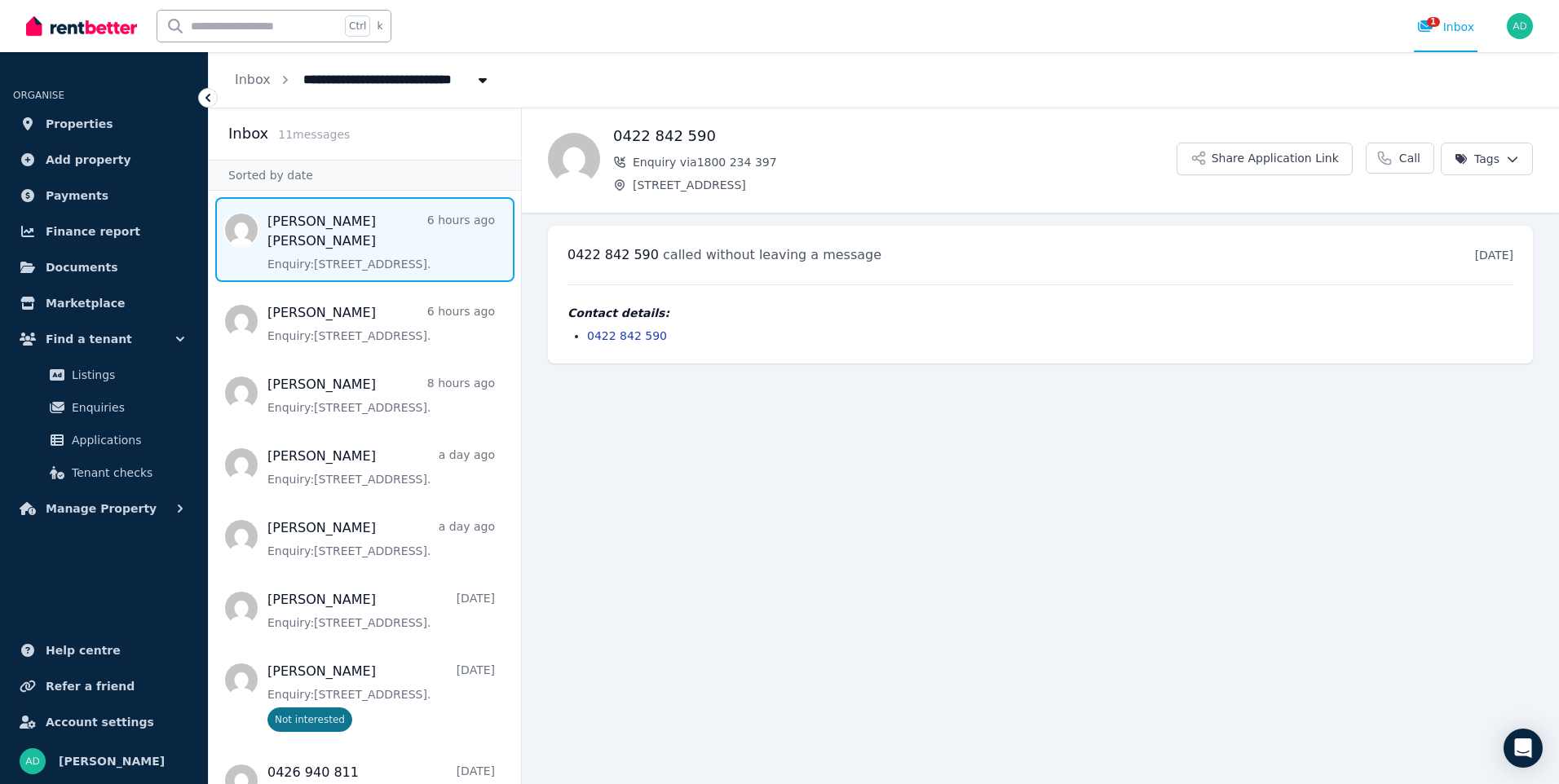
click at [315, 223] on span "Message list" at bounding box center [365, 239] width 313 height 85
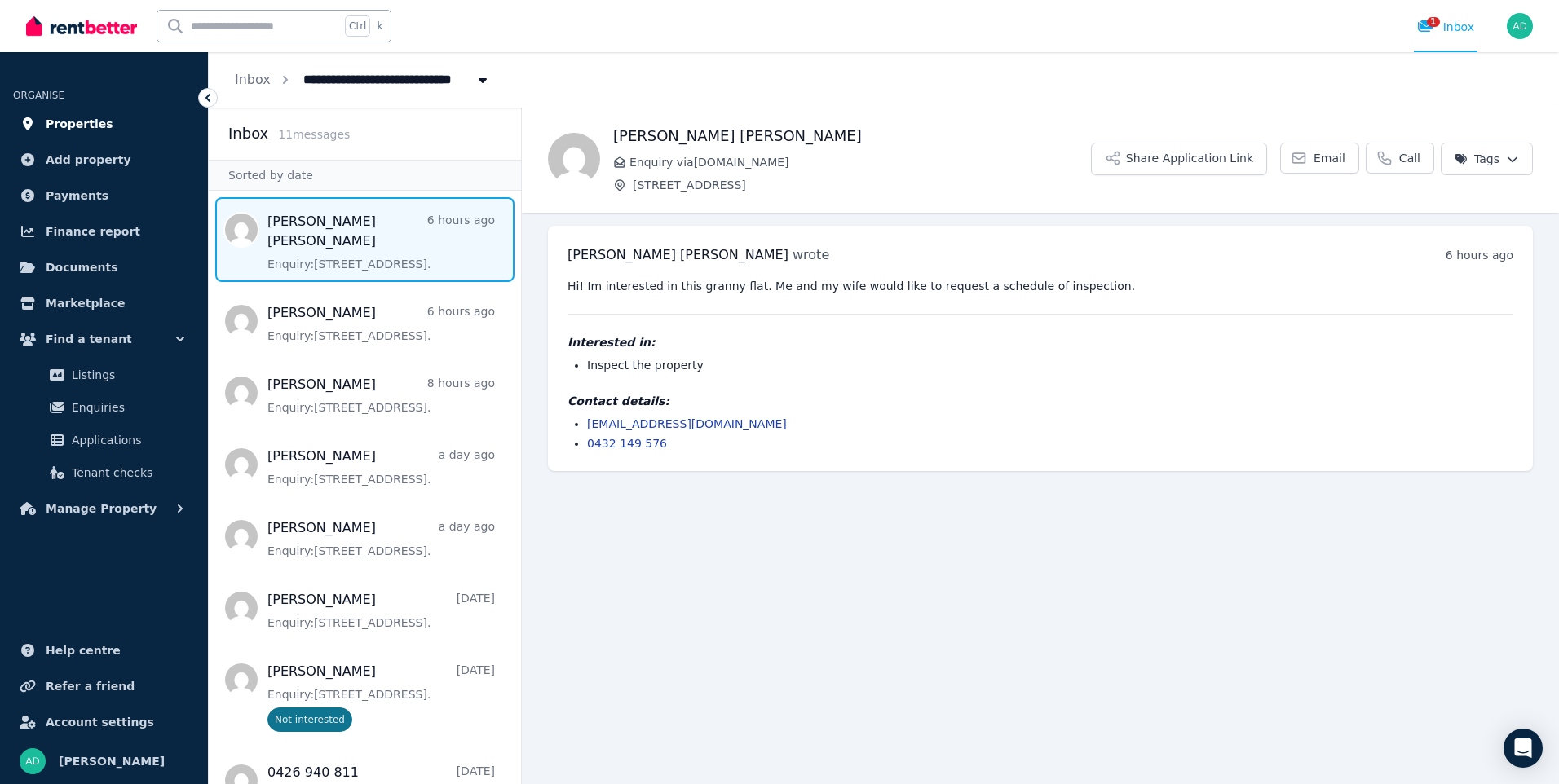
click at [55, 122] on span "Properties" at bounding box center [79, 124] width 68 height 19
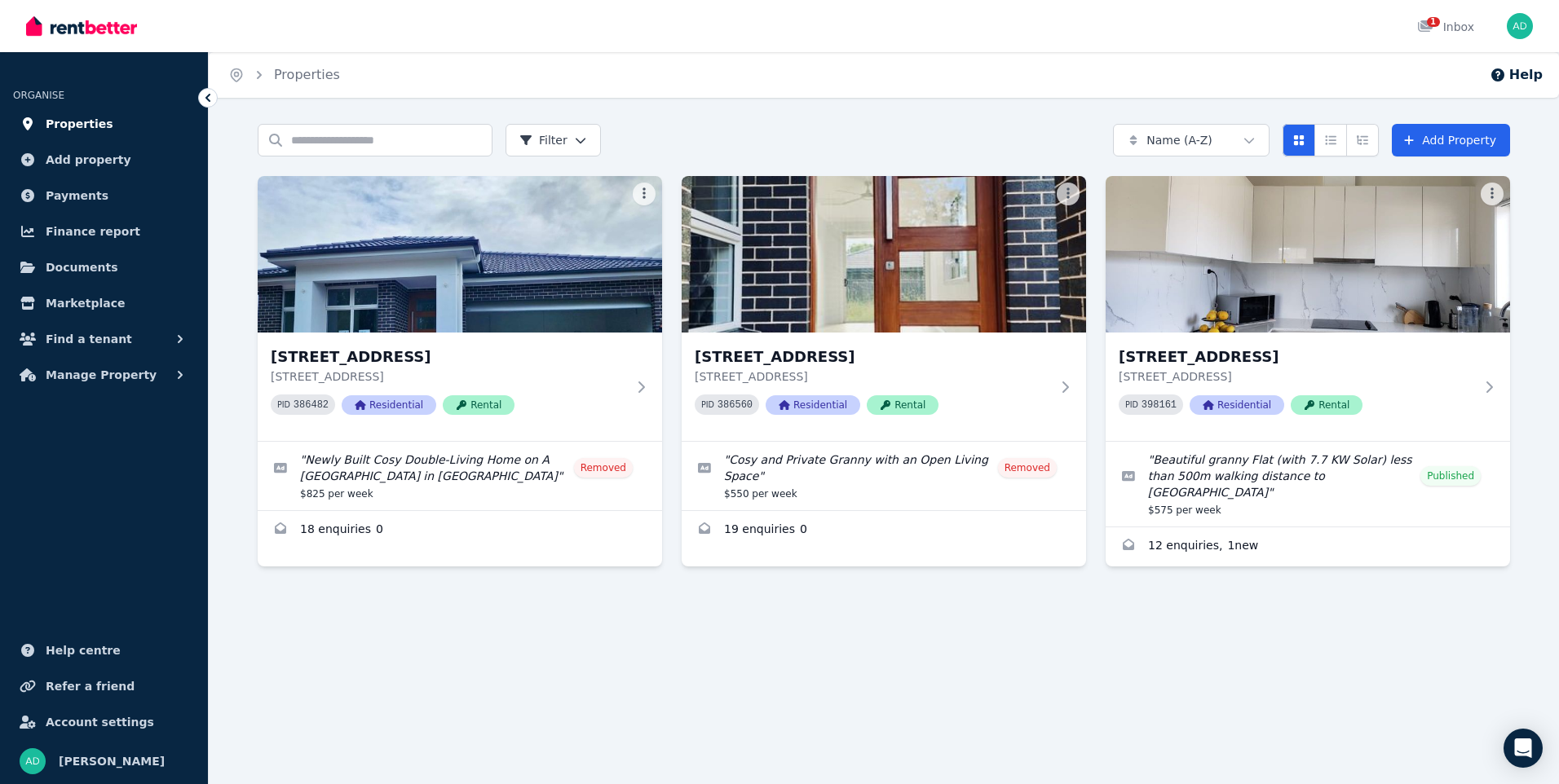
click at [76, 121] on span "Properties" at bounding box center [79, 124] width 68 height 19
click at [1278, 232] on img at bounding box center [1308, 255] width 424 height 165
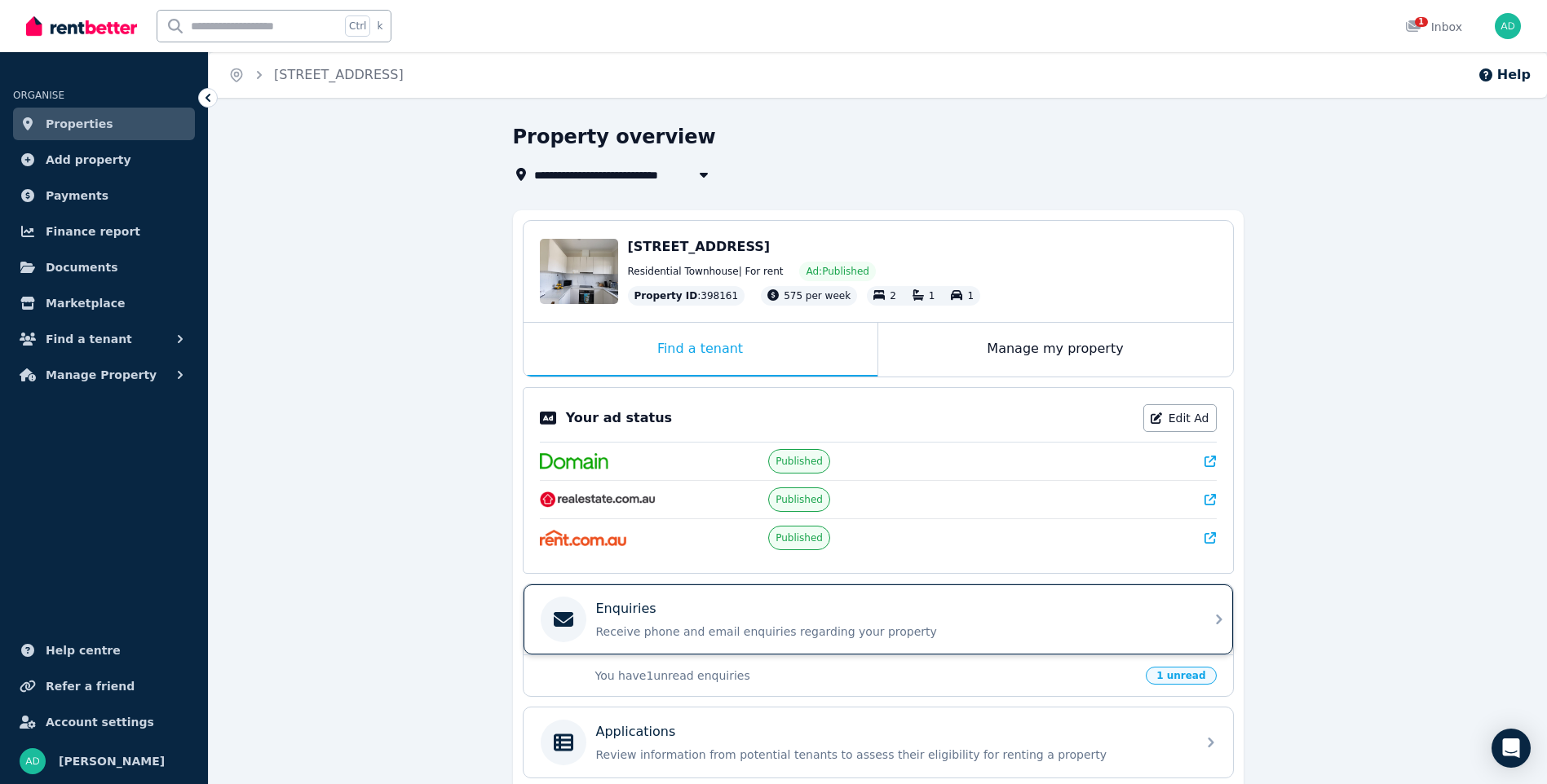
click at [576, 616] on icon at bounding box center [563, 619] width 40 height 19
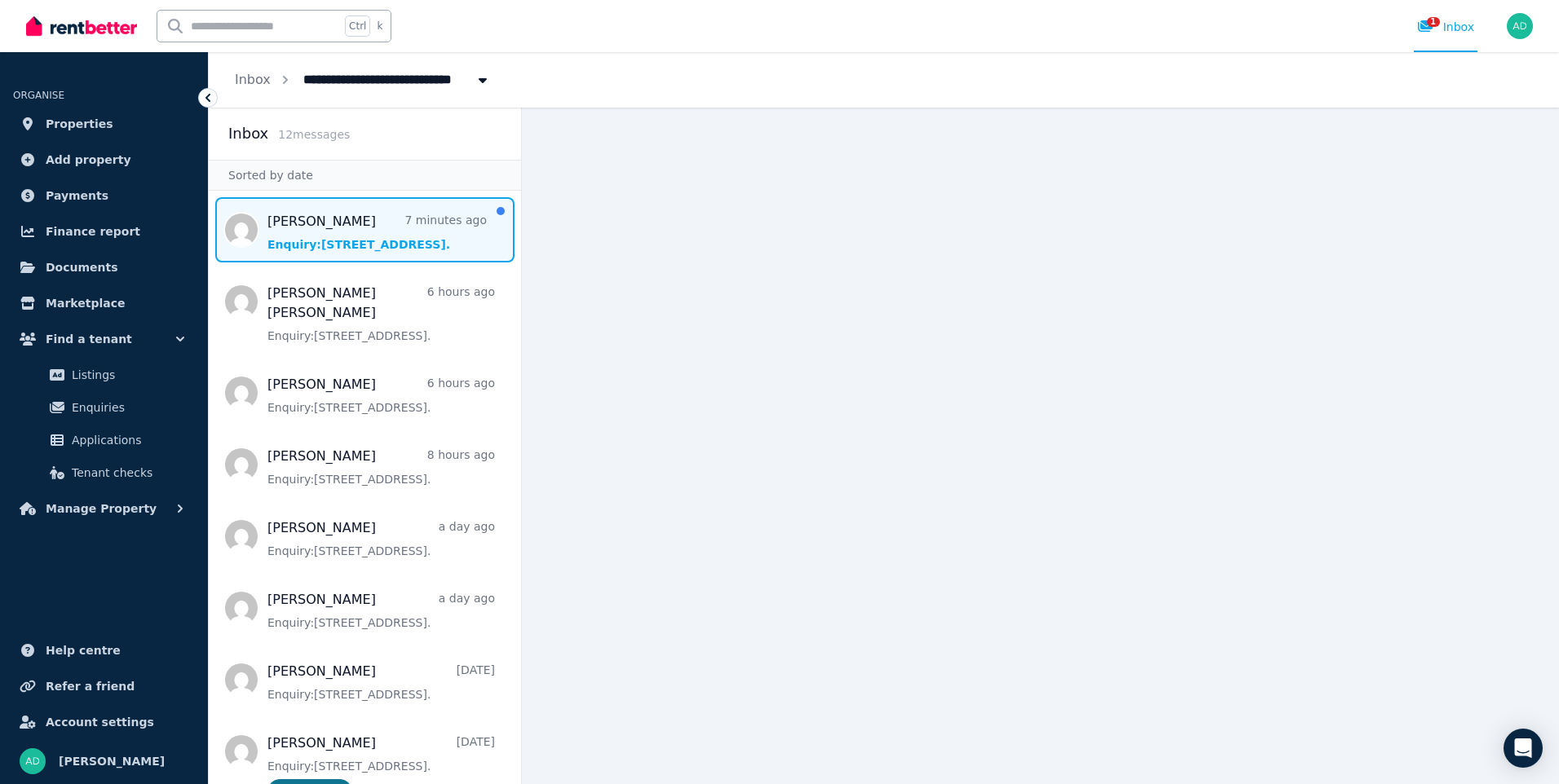
click at [286, 234] on span "Message list" at bounding box center [365, 230] width 313 height 66
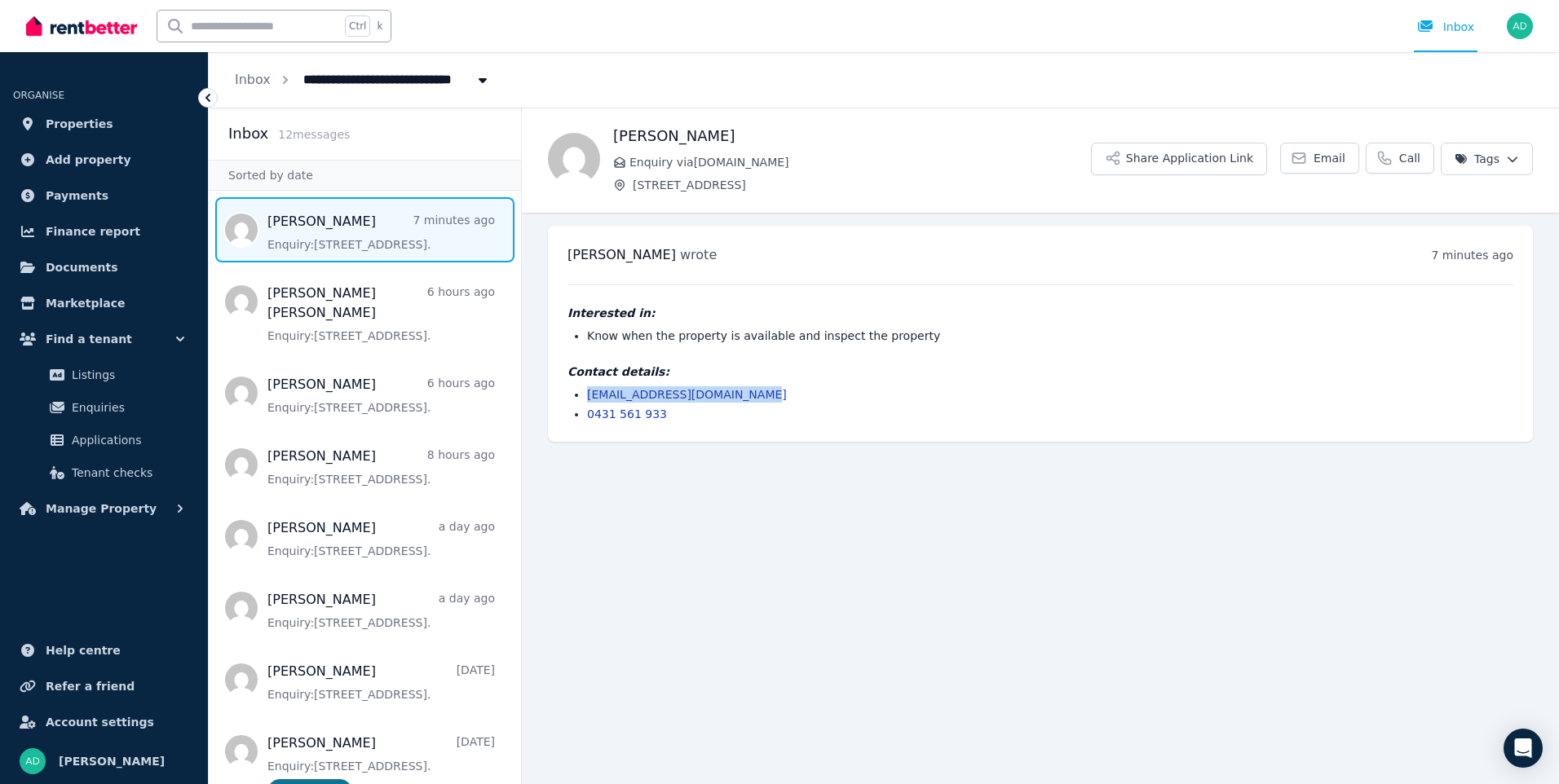
drag, startPoint x: 772, startPoint y: 397, endPoint x: 575, endPoint y: 397, distance: 197.0
click at [587, 397] on li "[EMAIL_ADDRESS][DOMAIN_NAME]" at bounding box center [1051, 394] width 926 height 16
copy link "[EMAIL_ADDRESS][DOMAIN_NAME]"
click at [882, 529] on main "Back [PERSON_NAME] Enquiry via [DOMAIN_NAME] [STREET_ADDRESS] Application Link …" at bounding box center [1040, 445] width 1037 height 676
click at [342, 234] on span "Message list" at bounding box center [365, 230] width 313 height 66
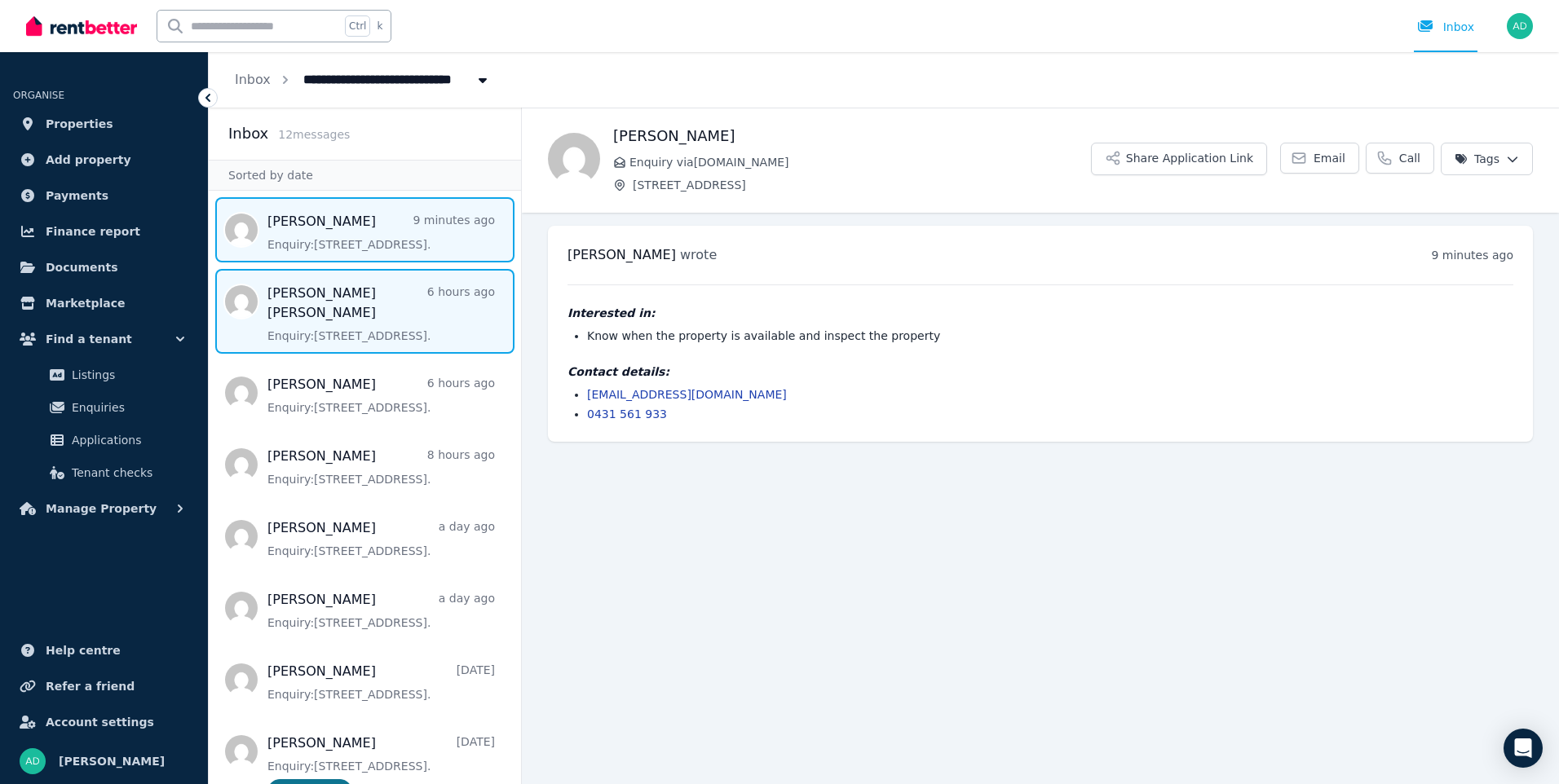
click at [336, 308] on span "Message list" at bounding box center [365, 311] width 313 height 85
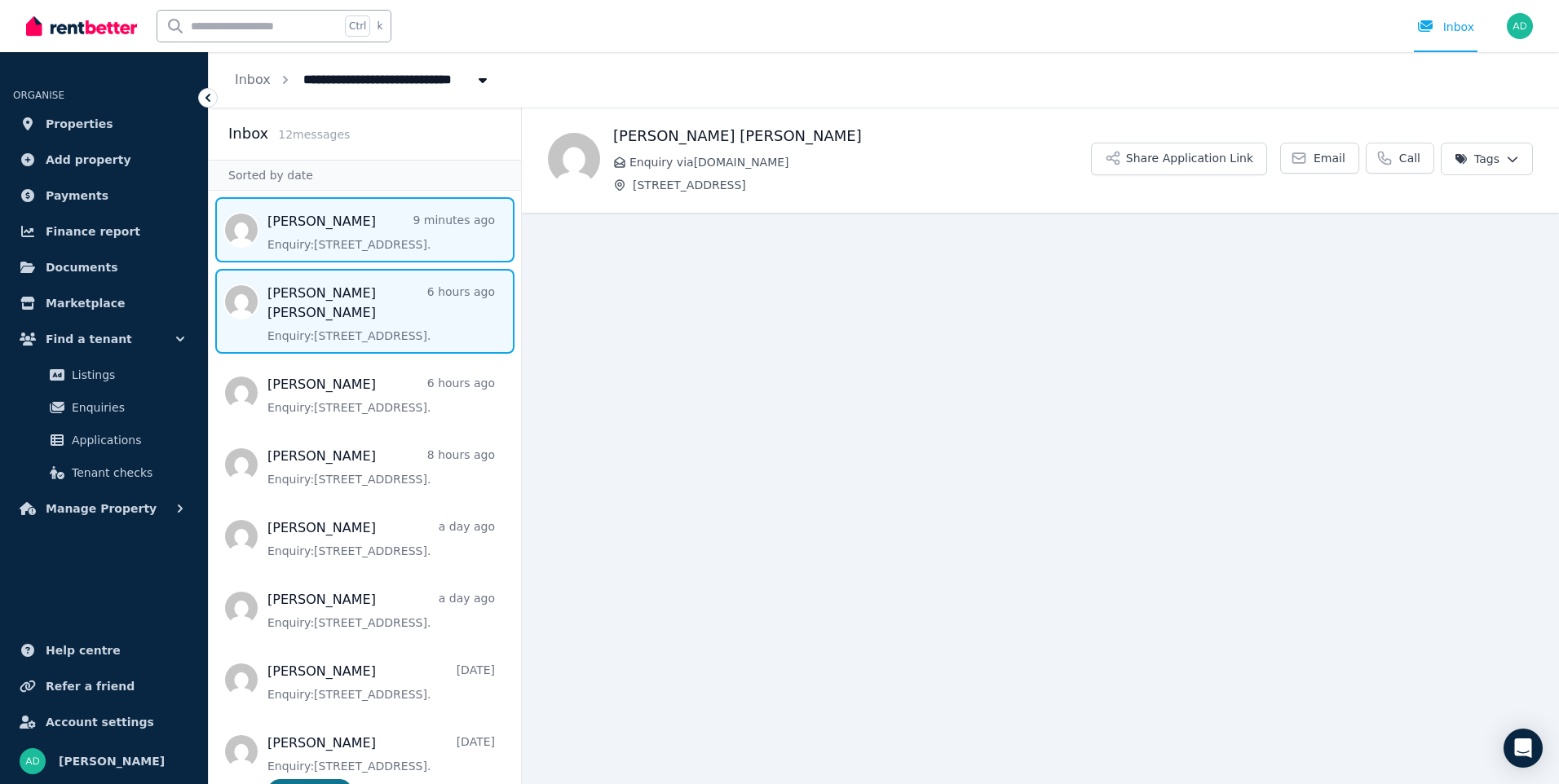
click at [346, 233] on span "Message list" at bounding box center [365, 230] width 313 height 66
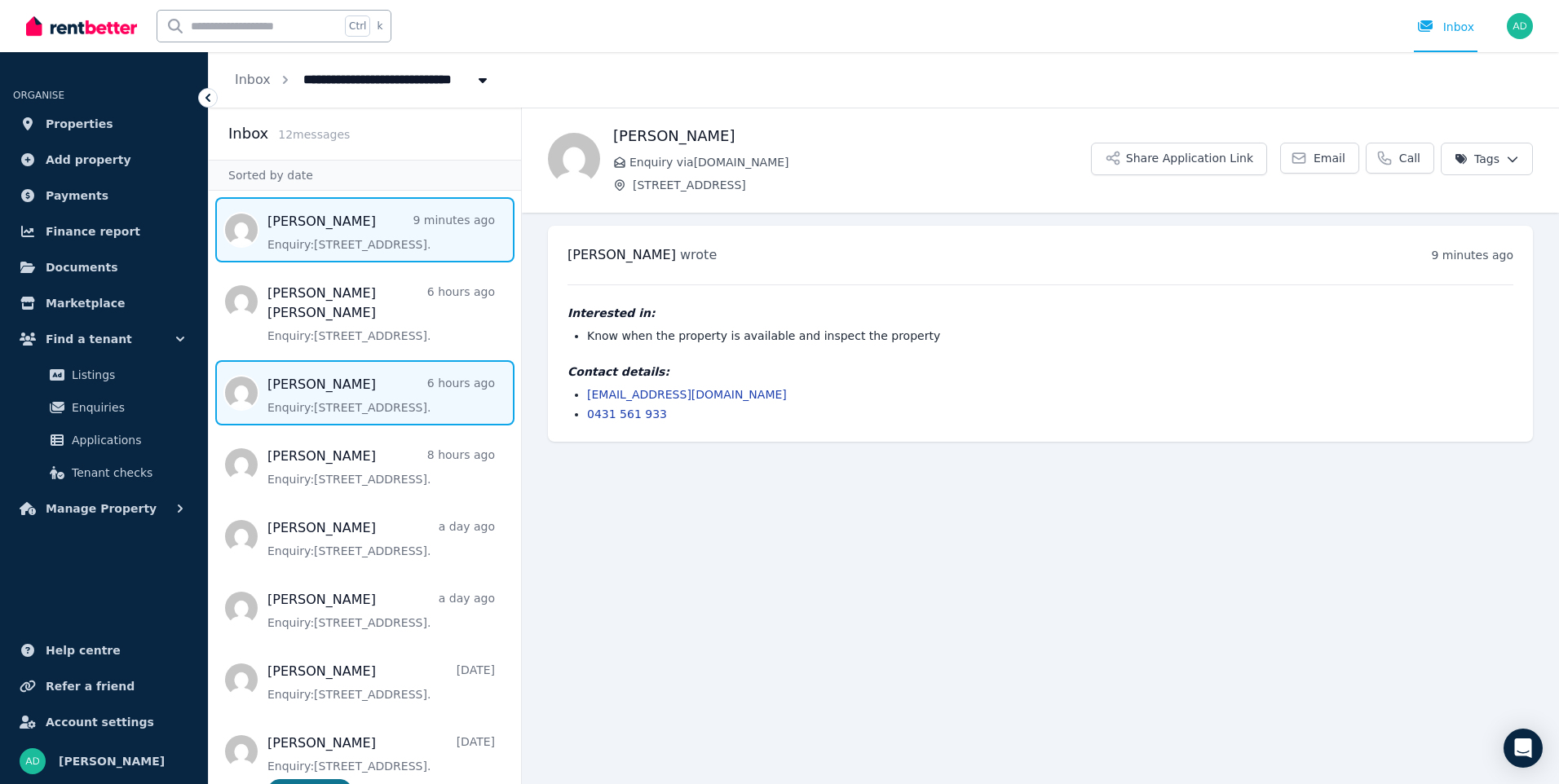
click at [354, 387] on span "Message list" at bounding box center [365, 393] width 313 height 66
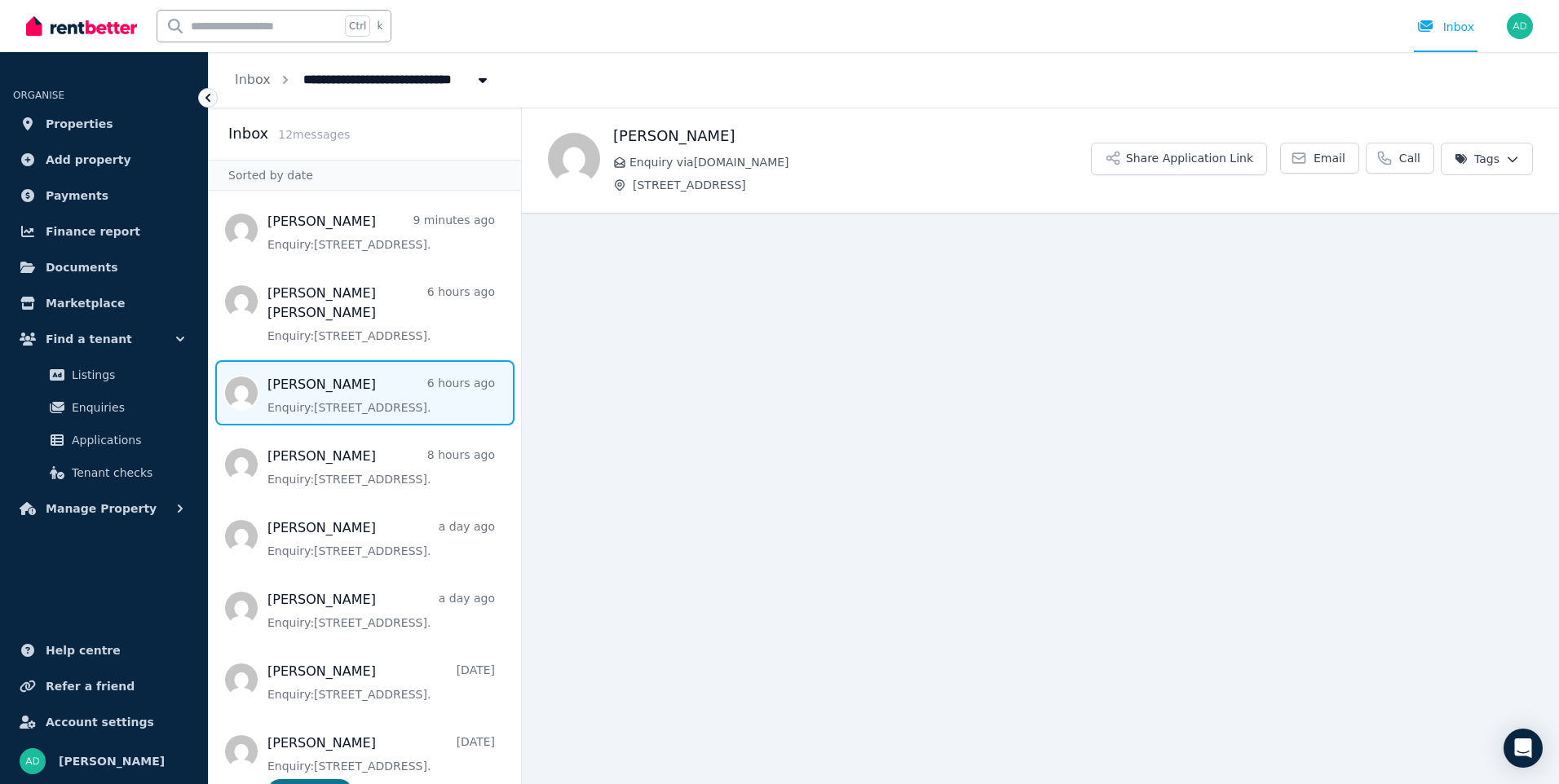
click at [354, 387] on span "Message list" at bounding box center [365, 393] width 313 height 66
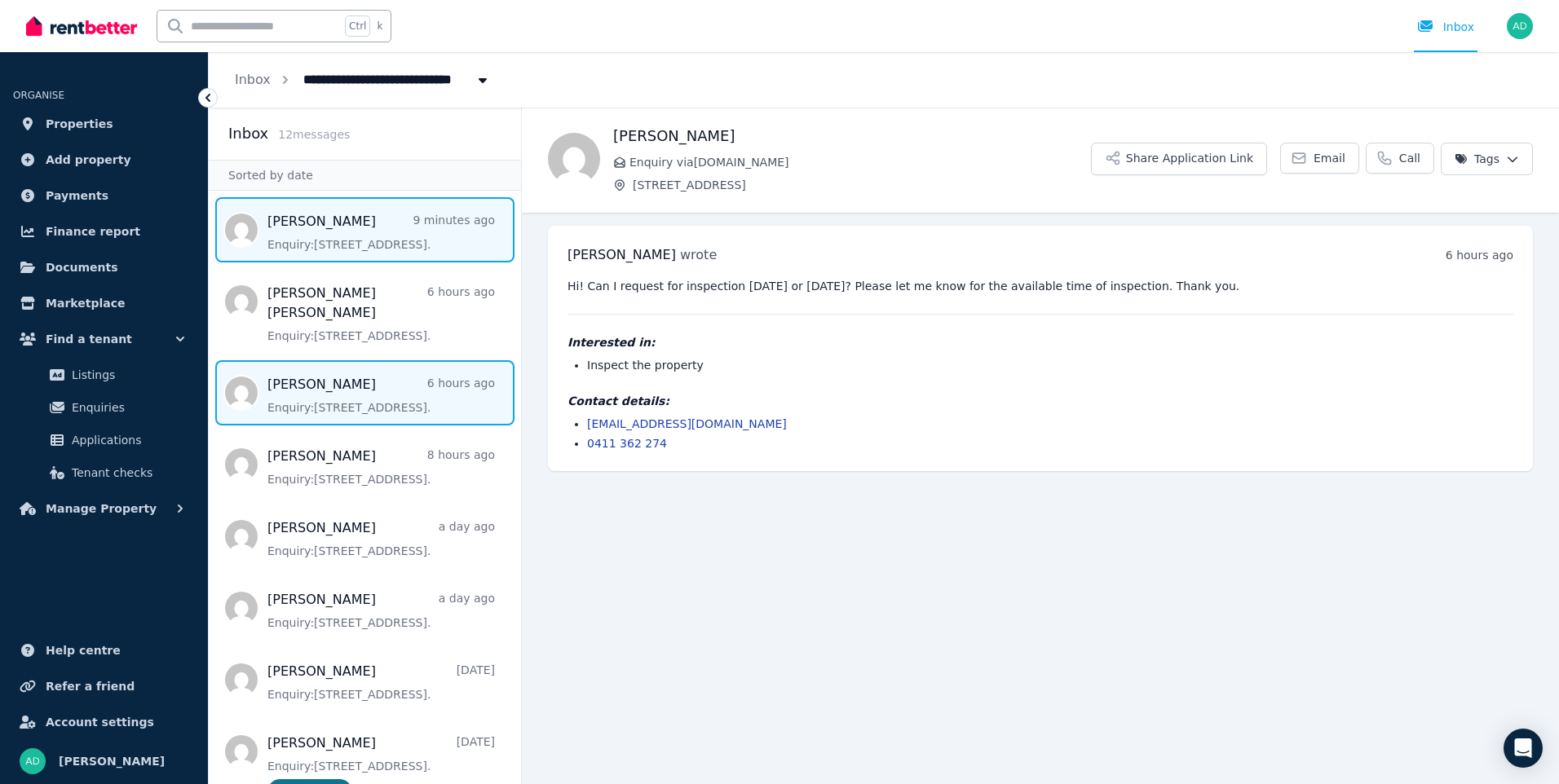
click at [308, 238] on span "Message list" at bounding box center [365, 230] width 313 height 66
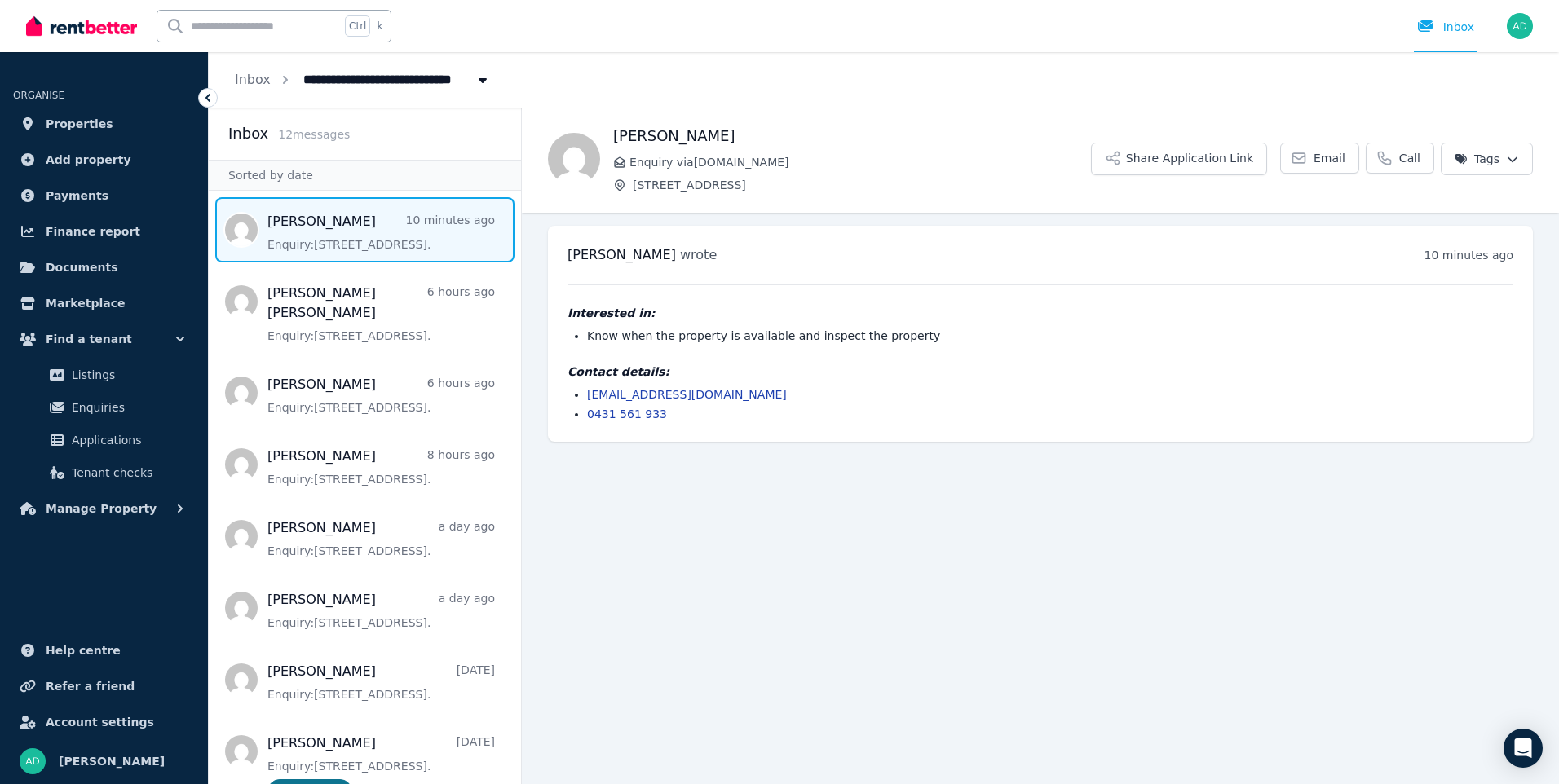
click at [838, 650] on main "Back [PERSON_NAME] Enquiry via [DOMAIN_NAME] [STREET_ADDRESS] Application Link …" at bounding box center [1040, 445] width 1037 height 676
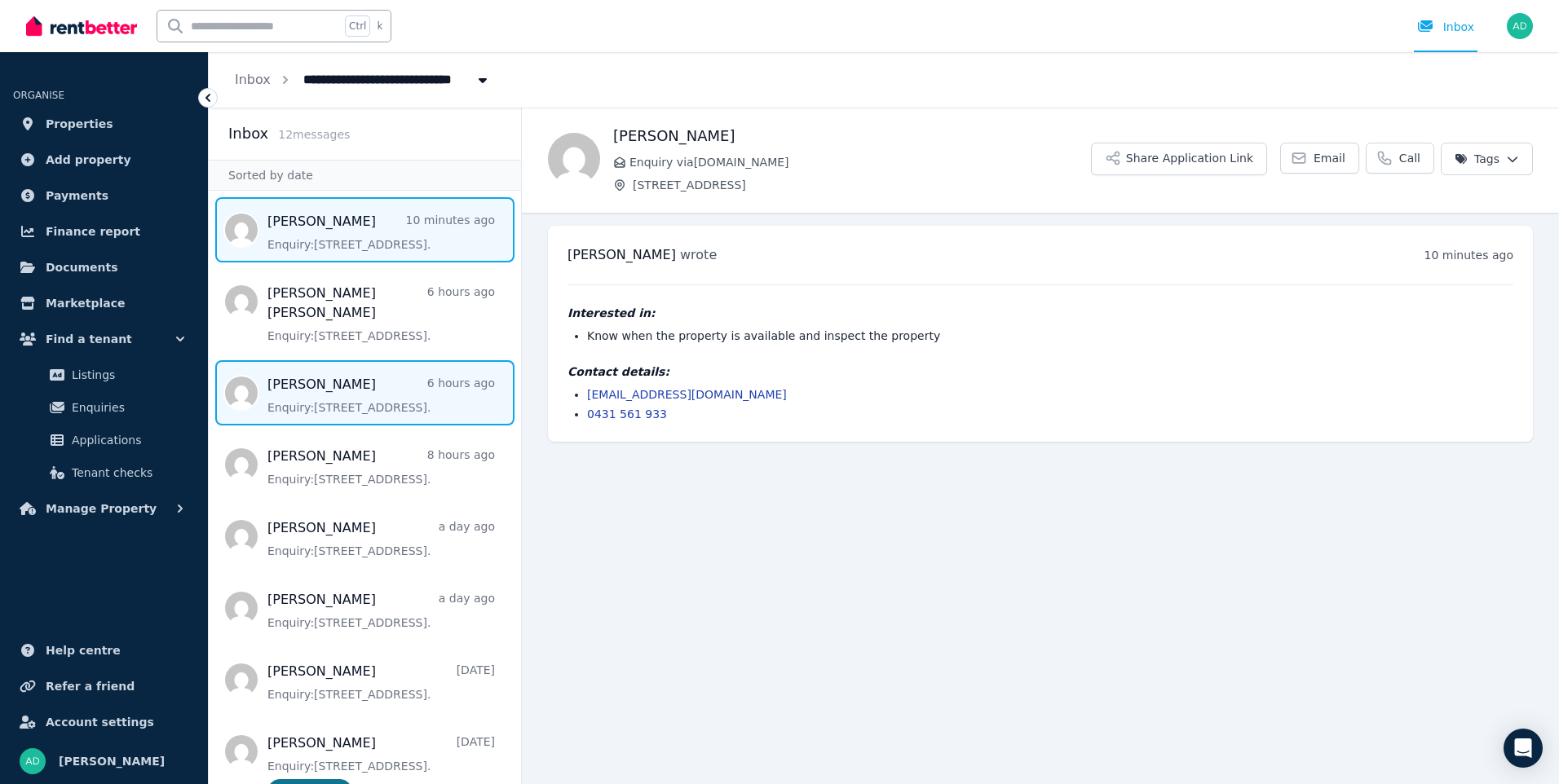
click at [302, 384] on span "Message list" at bounding box center [365, 393] width 313 height 66
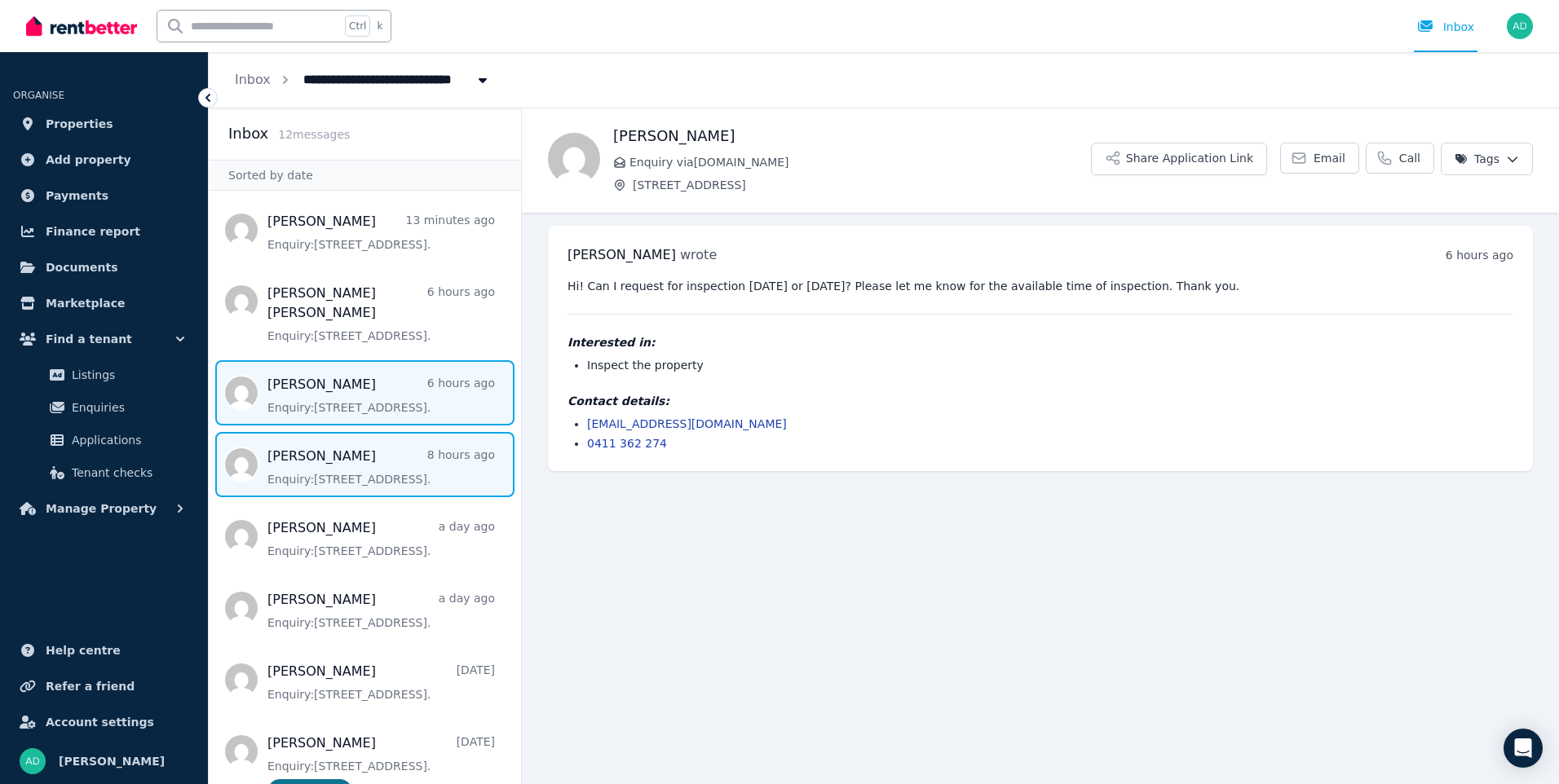
click at [280, 454] on span "Message list" at bounding box center [365, 465] width 313 height 66
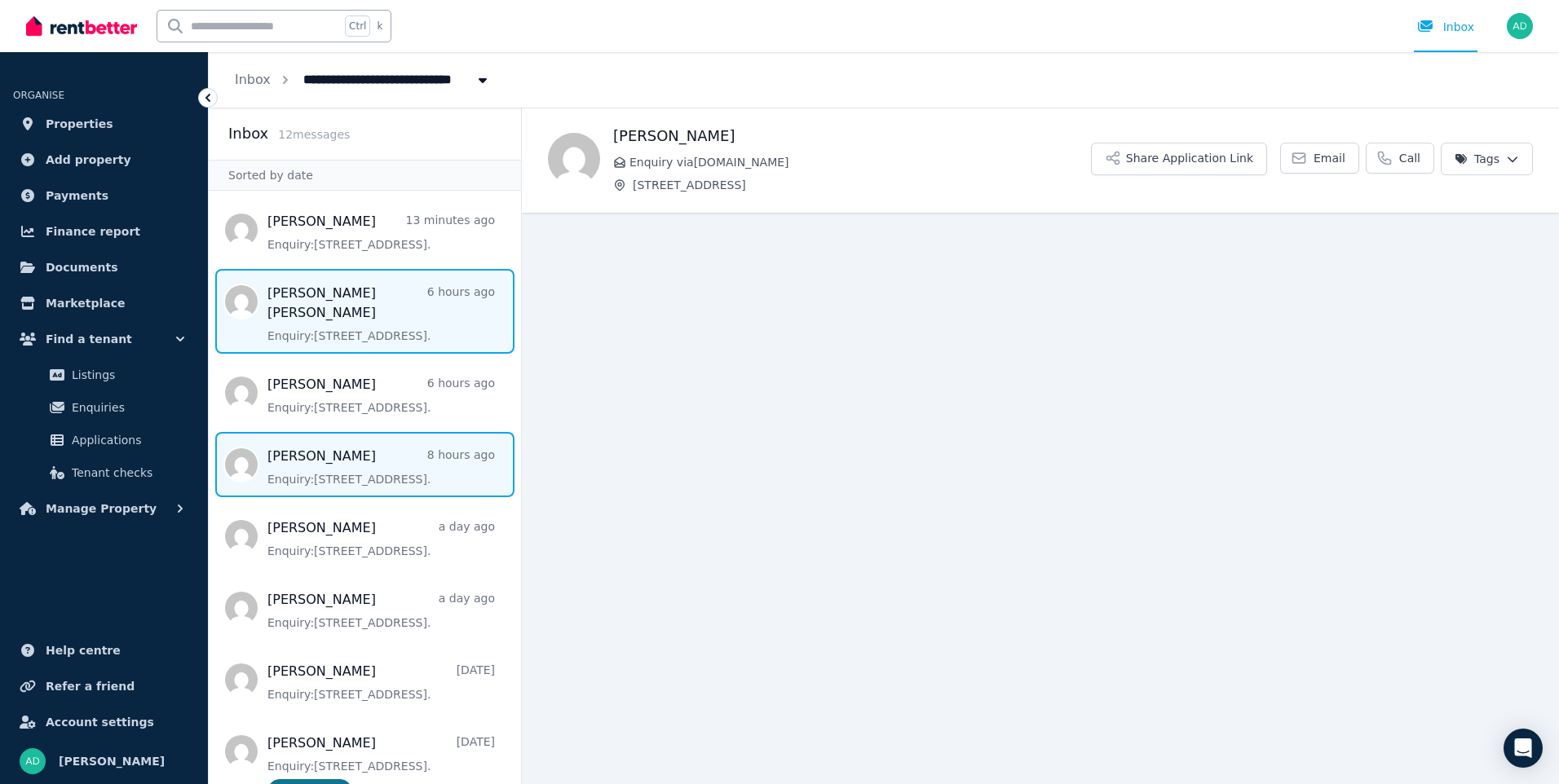
click at [286, 293] on span "Message list" at bounding box center [365, 311] width 313 height 85
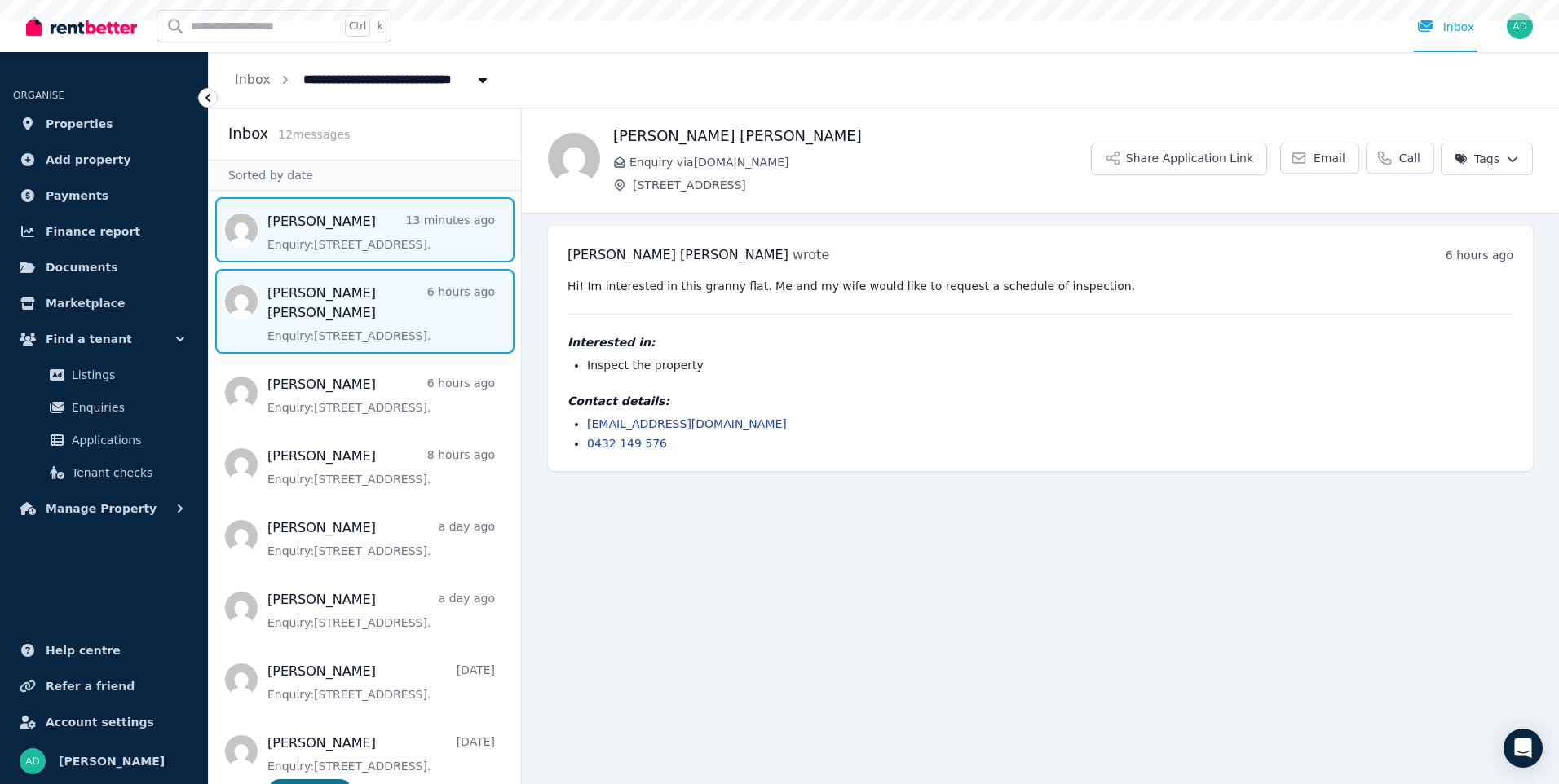
click at [322, 233] on span "Message list" at bounding box center [365, 230] width 313 height 66
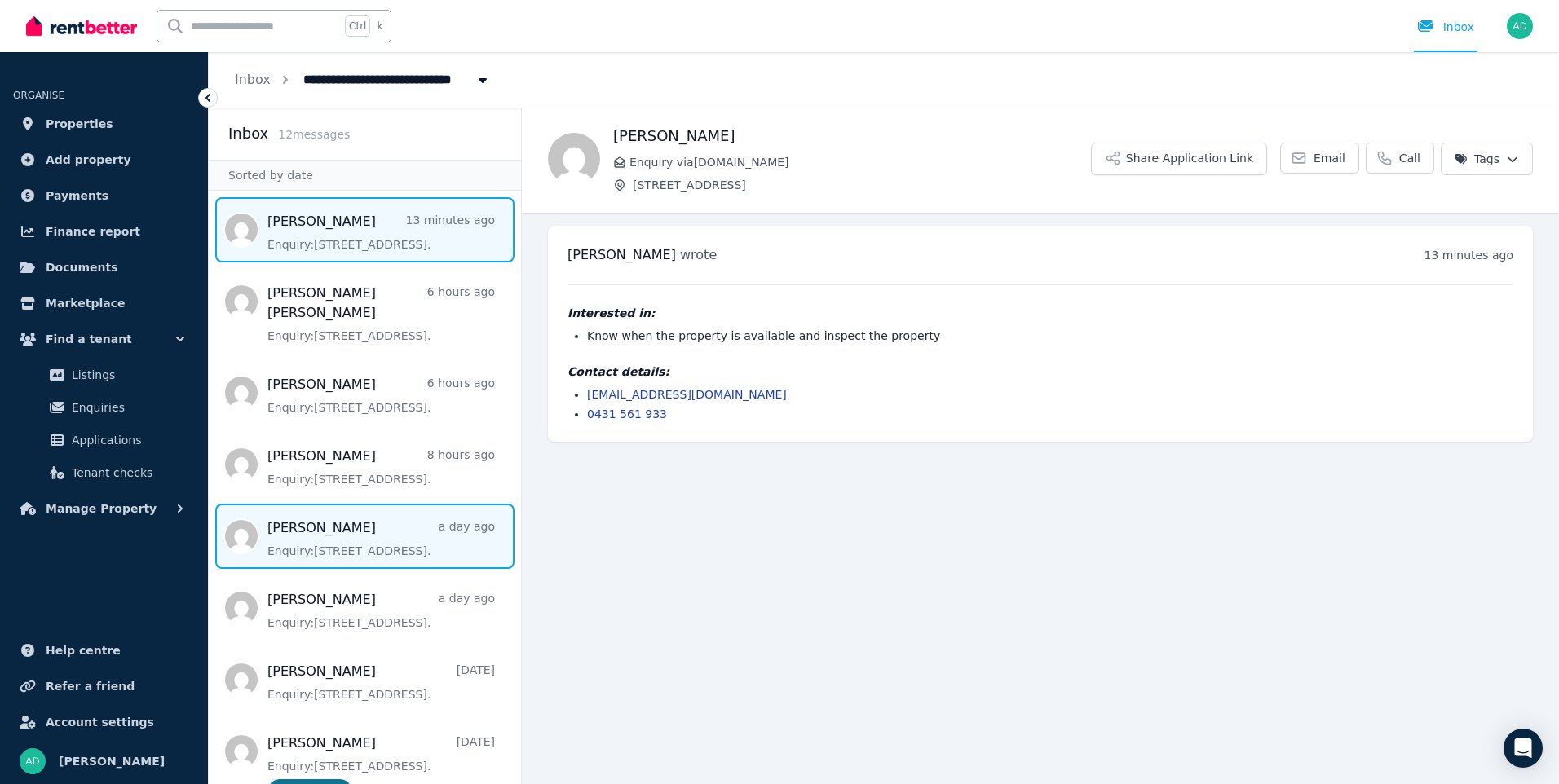
click at [333, 522] on span "Message list" at bounding box center [365, 537] width 313 height 66
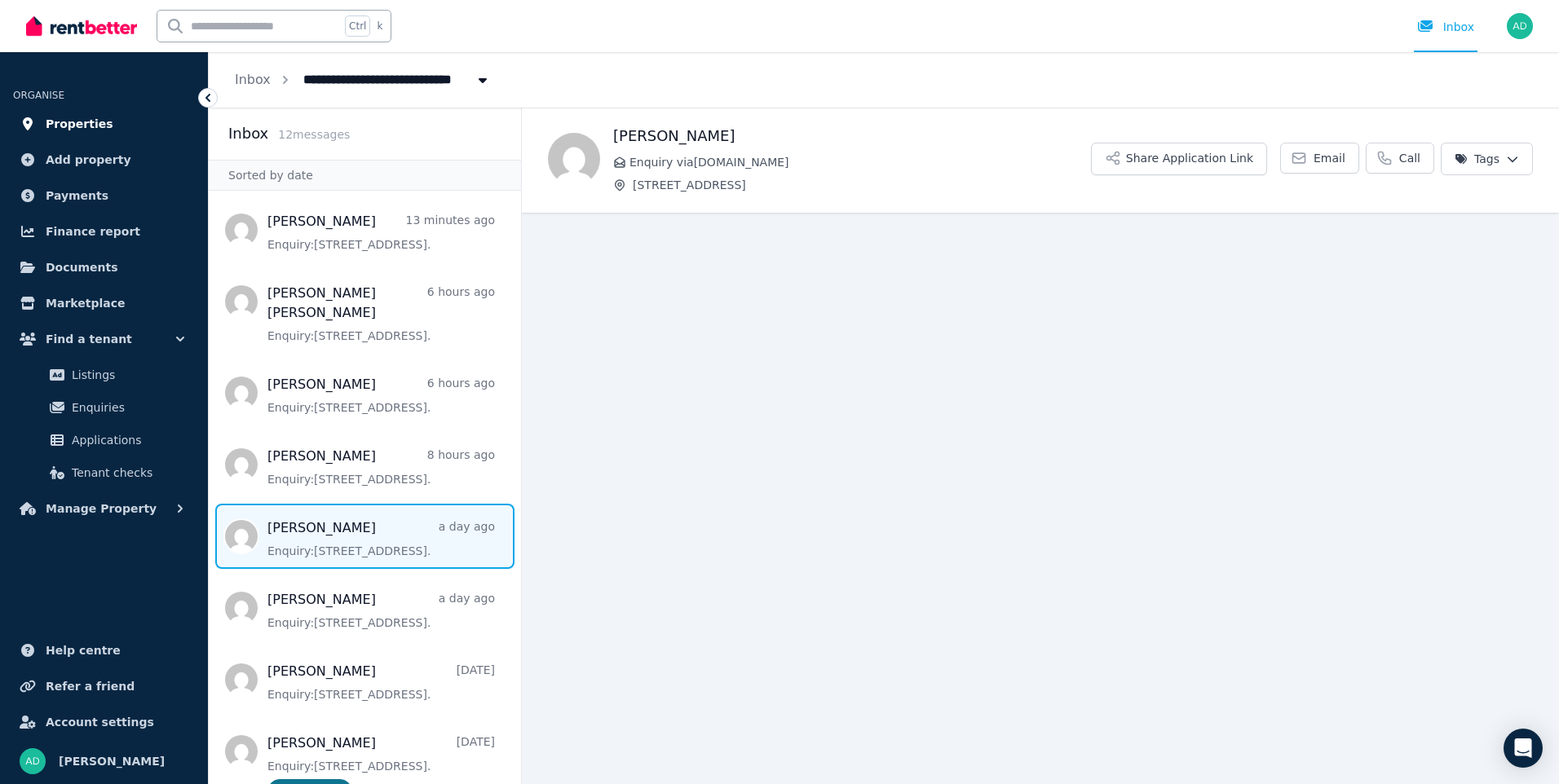
click at [64, 117] on span "Properties" at bounding box center [79, 124] width 68 height 19
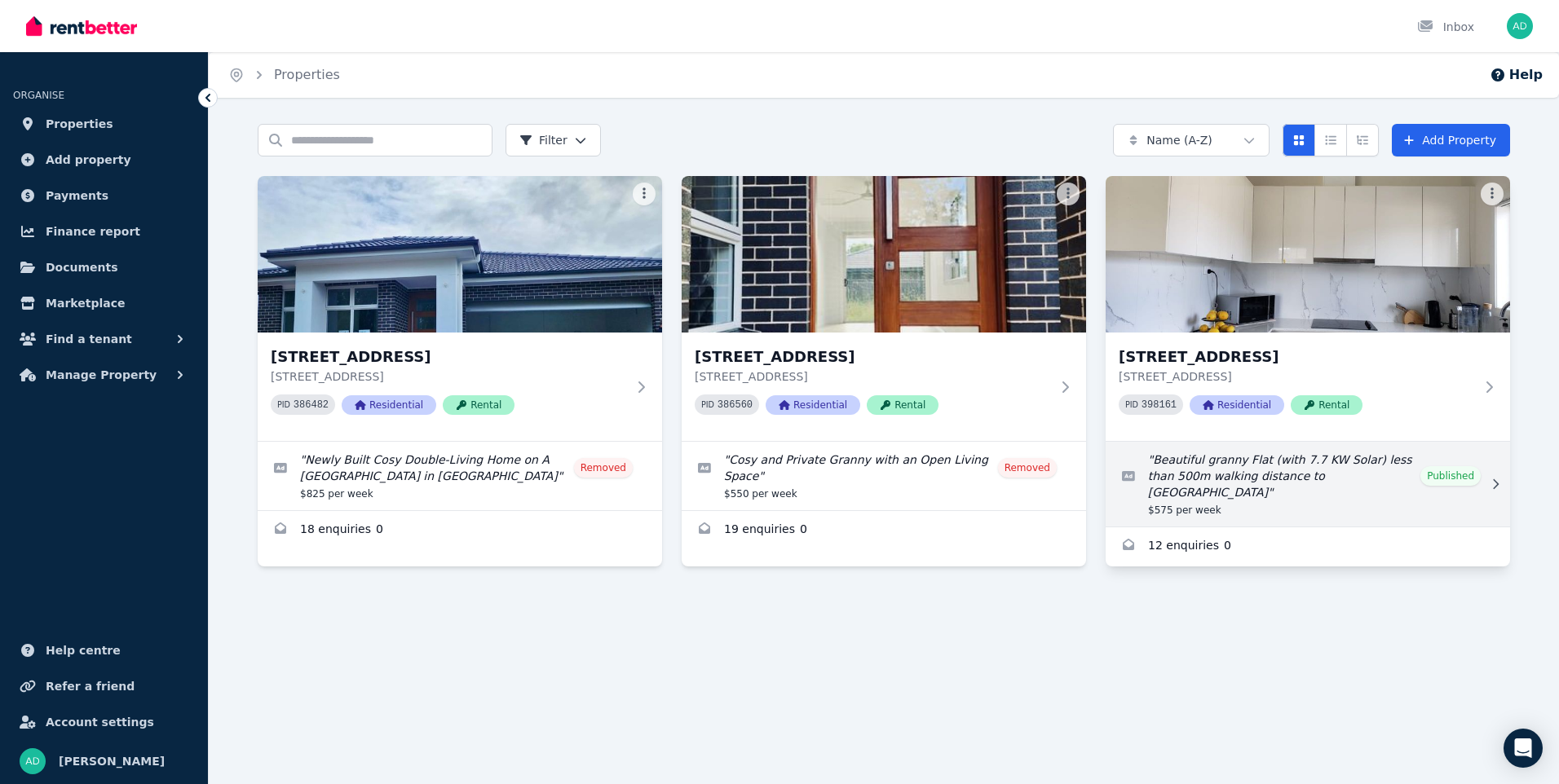
click at [1229, 478] on link "Edit listing: Beautiful granny Flat (with 7.7 KW Solar) less than 500m walking …" at bounding box center [1308, 484] width 404 height 85
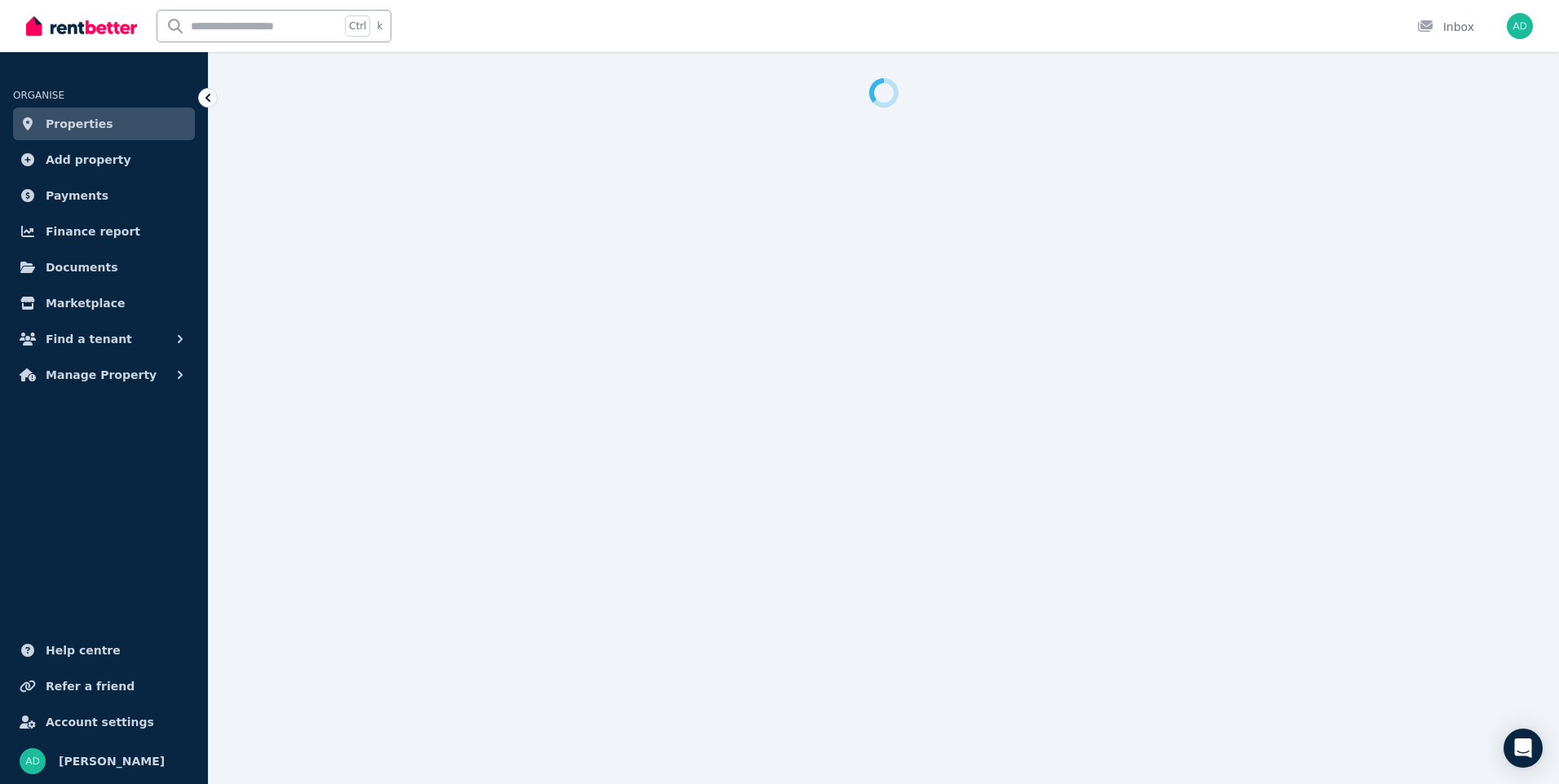
select select "**********"
